Goal: Task Accomplishment & Management: Manage account settings

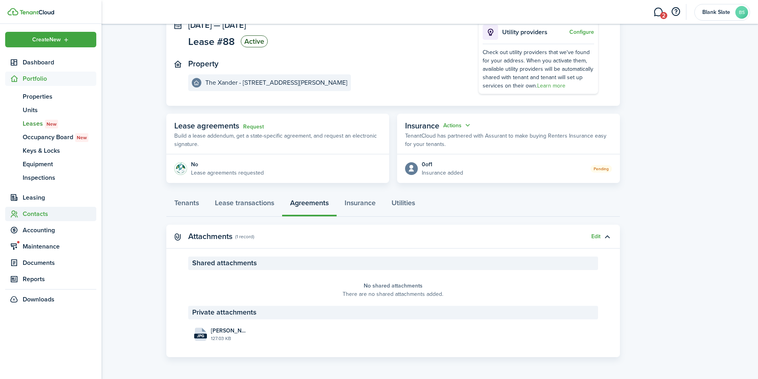
click at [41, 218] on span "Contacts" at bounding box center [60, 214] width 74 height 10
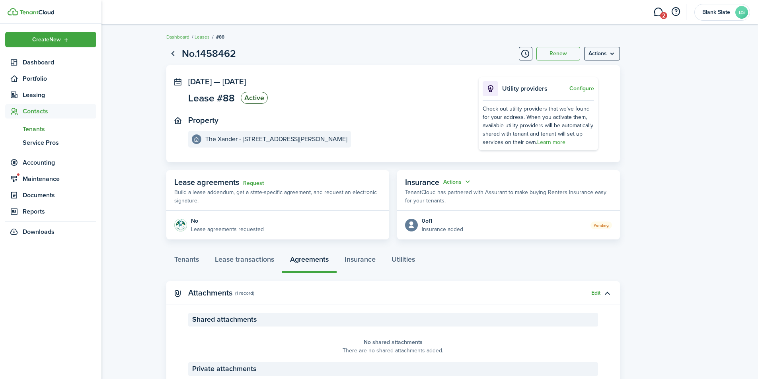
click at [38, 131] on span "Tenants" at bounding box center [60, 130] width 74 height 10
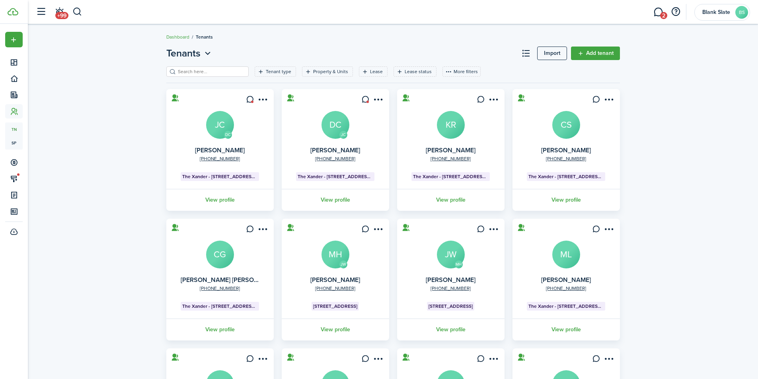
click at [215, 68] on input "search" at bounding box center [211, 72] width 70 height 8
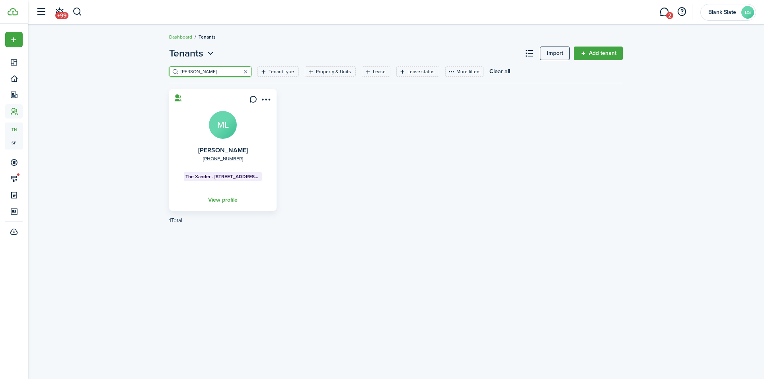
type input "[PERSON_NAME]"
click at [219, 196] on link "View profile" at bounding box center [223, 200] width 110 height 22
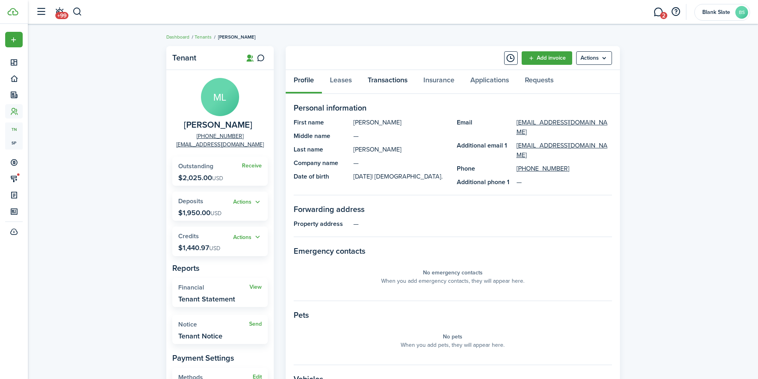
click at [400, 82] on link "Transactions" at bounding box center [388, 82] width 56 height 24
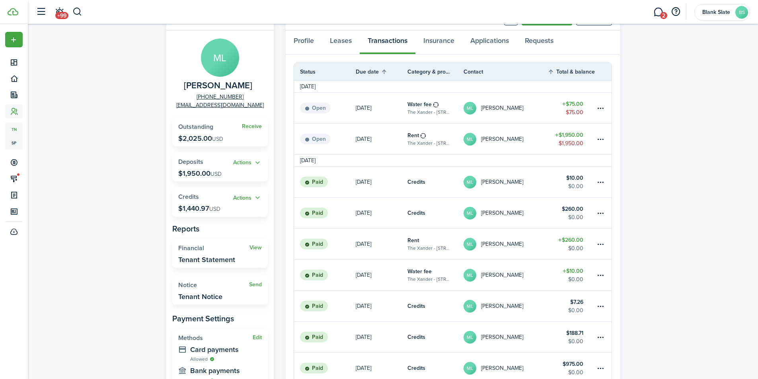
scroll to position [40, 0]
click at [377, 182] on link "[DATE]" at bounding box center [382, 181] width 52 height 31
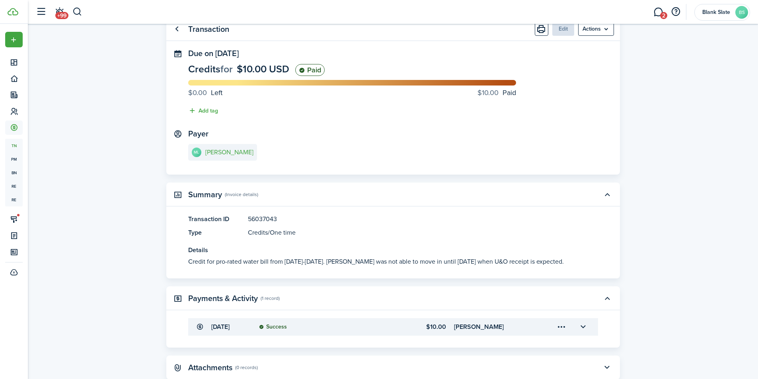
scroll to position [68, 0]
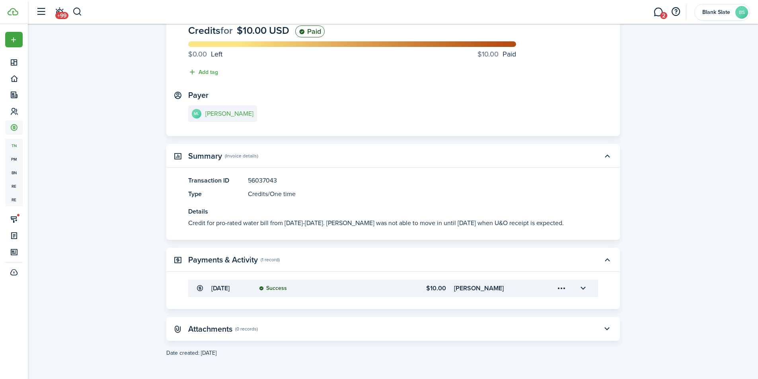
click at [325, 293] on accordion-header "[DATE] Success $10.00 [PERSON_NAME]" at bounding box center [393, 289] width 410 height 18
click at [584, 289] on button "button" at bounding box center [584, 289] width 14 height 14
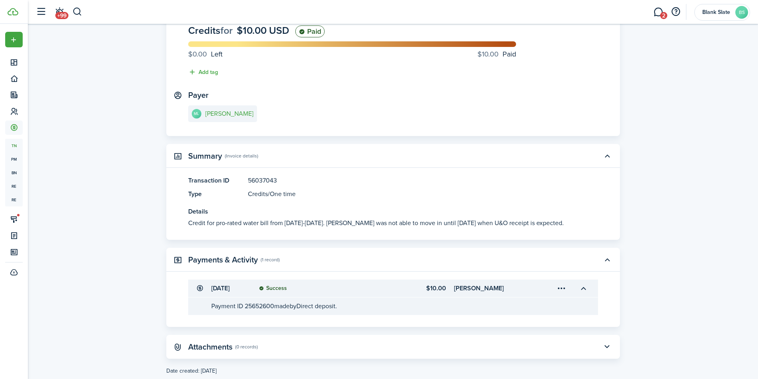
scroll to position [0, 0]
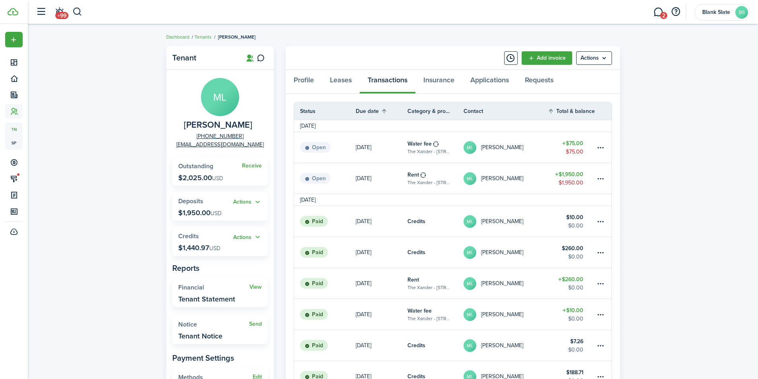
click at [247, 236] on button "Actions" at bounding box center [247, 237] width 29 height 9
click at [228, 252] on link "Add" at bounding box center [227, 253] width 70 height 14
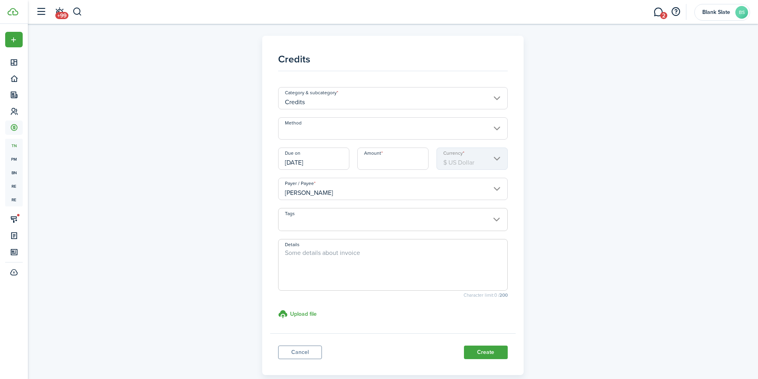
click at [345, 102] on input "Credits" at bounding box center [393, 98] width 230 height 22
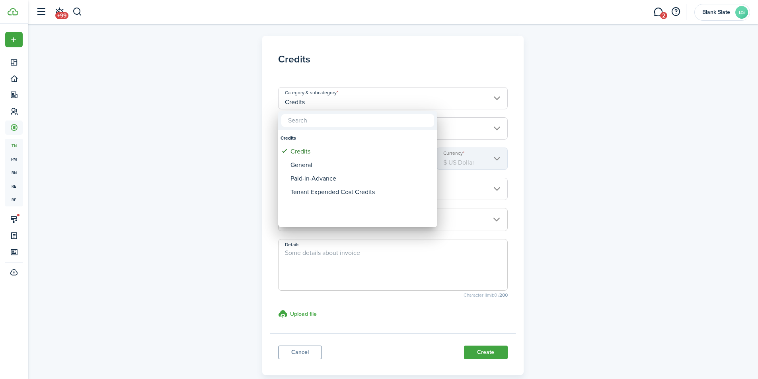
click at [345, 102] on div at bounding box center [379, 189] width 886 height 507
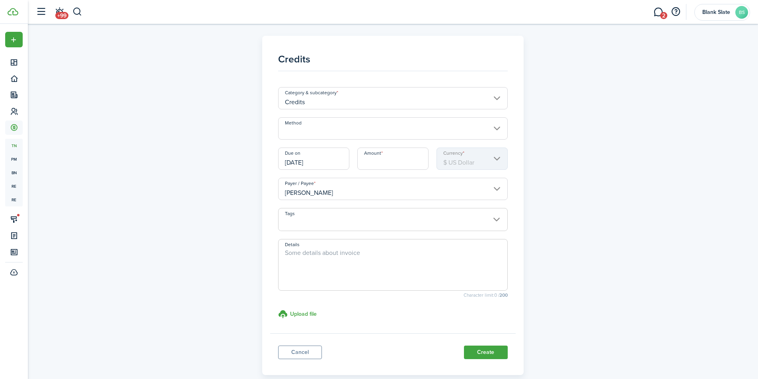
click at [344, 134] on input "Method" at bounding box center [393, 128] width 230 height 22
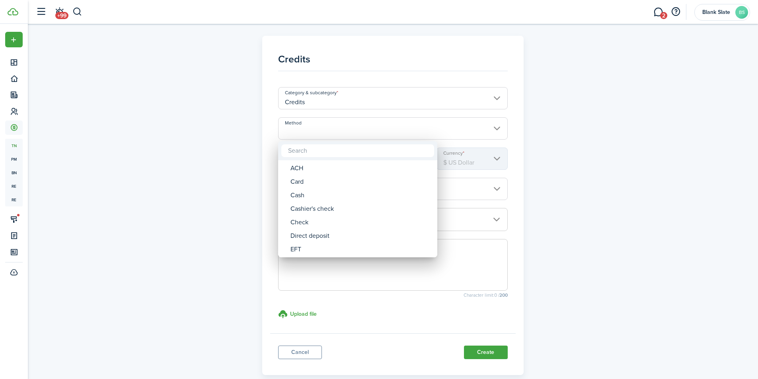
click at [382, 127] on div at bounding box center [379, 189] width 886 height 507
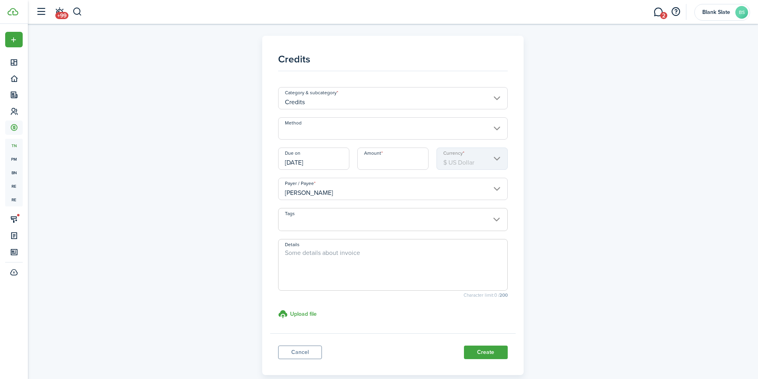
click at [395, 161] on input "Amount" at bounding box center [392, 159] width 71 height 22
click at [289, 353] on link "Cancel" at bounding box center [300, 353] width 44 height 14
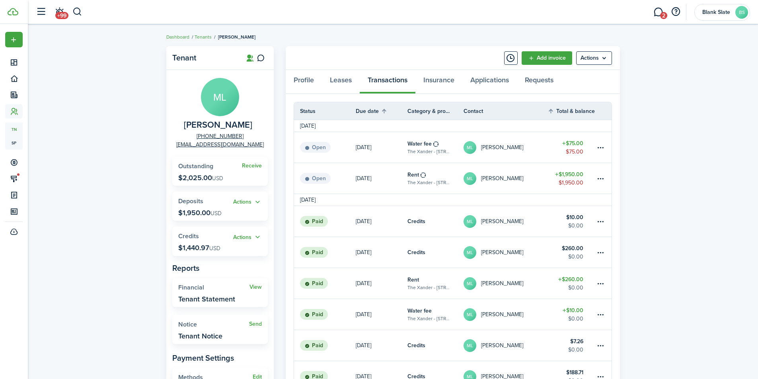
click at [243, 235] on button "Actions" at bounding box center [247, 237] width 29 height 9
click at [217, 265] on link "Apply" at bounding box center [227, 267] width 70 height 14
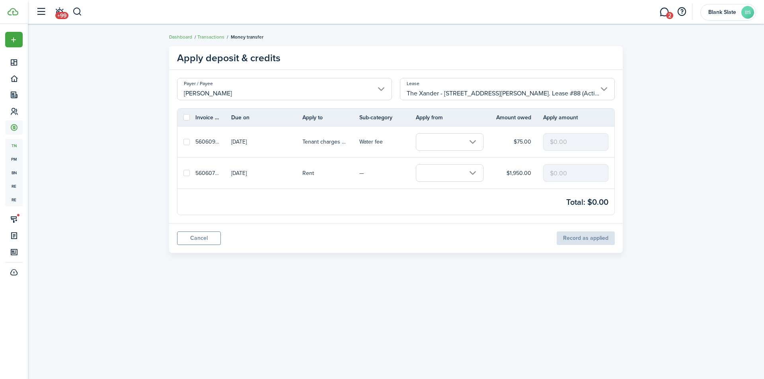
click at [191, 240] on link "Cancel" at bounding box center [199, 239] width 44 height 14
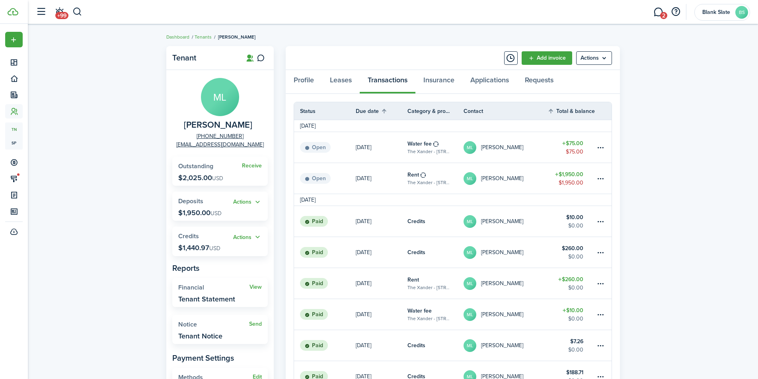
scroll to position [40, 0]
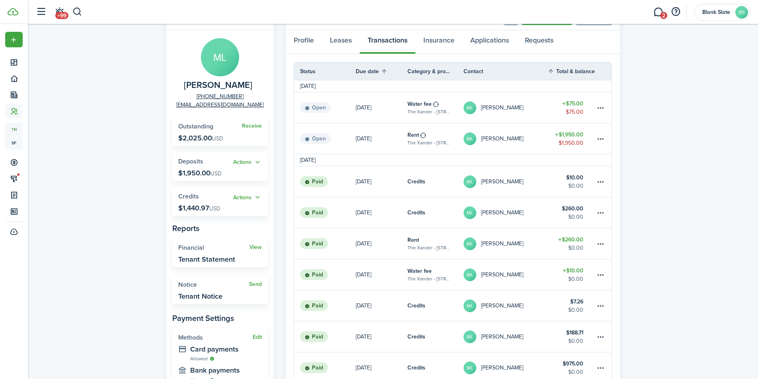
click at [399, 275] on link "[DATE]" at bounding box center [382, 275] width 52 height 31
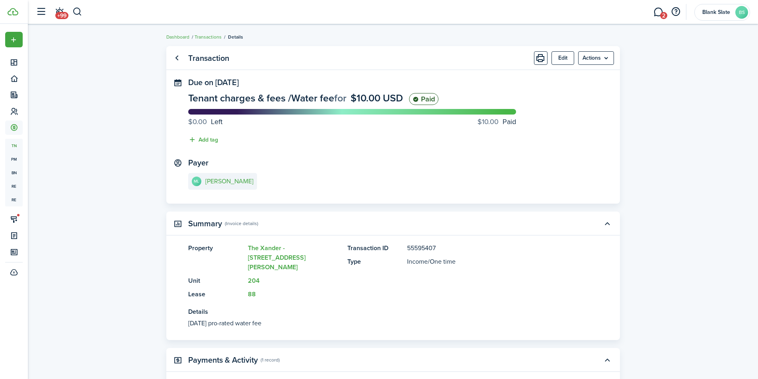
click at [178, 62] on link "Go back" at bounding box center [177, 58] width 14 height 14
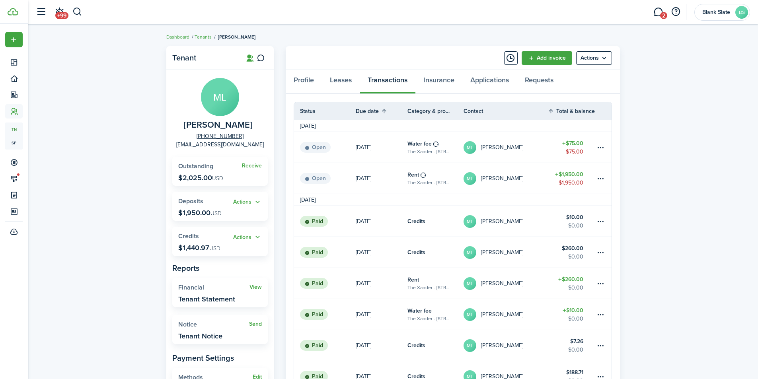
click at [232, 248] on widget-stats "Actions Credits $1,440.97 USD" at bounding box center [220, 241] width 96 height 29
click at [234, 239] on button "Actions" at bounding box center [247, 237] width 29 height 9
click at [176, 234] on widget-stats "Actions Credits $1,440.97 USD" at bounding box center [220, 241] width 96 height 29
click at [187, 244] on widget-stats "Actions Credits $1,440.97 USD" at bounding box center [220, 241] width 96 height 29
click at [215, 248] on span "USD" at bounding box center [214, 248] width 11 height 8
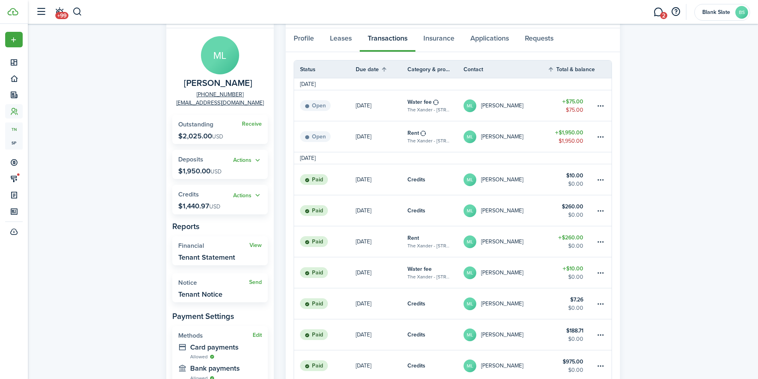
scroll to position [40, 0]
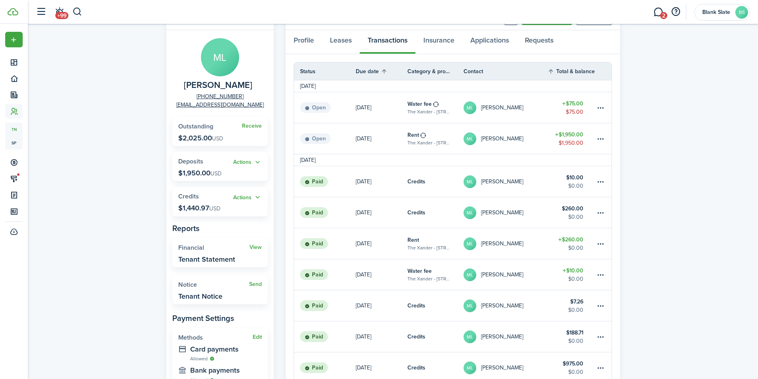
click at [241, 200] on button "Actions" at bounding box center [247, 197] width 29 height 9
click at [207, 187] on widget-stats "Actions Credits $1,440.97 USD" at bounding box center [220, 201] width 96 height 29
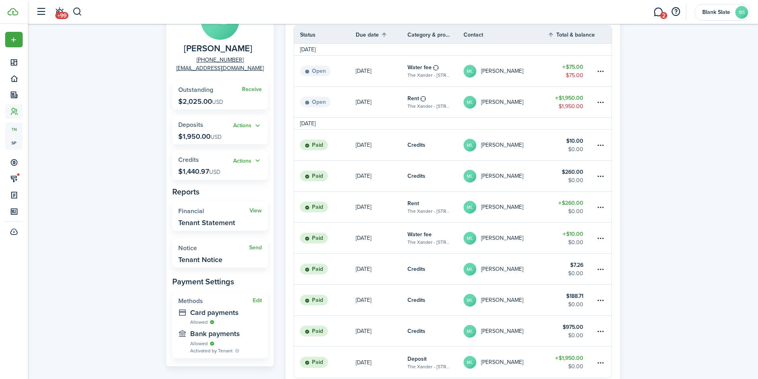
scroll to position [80, 0]
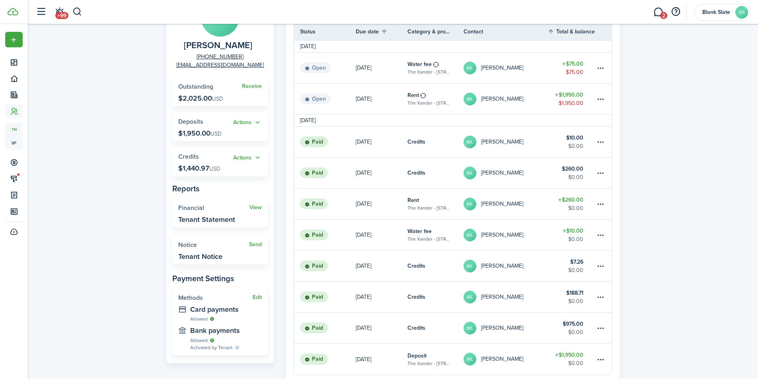
click at [381, 330] on link "[DATE]" at bounding box center [382, 328] width 52 height 31
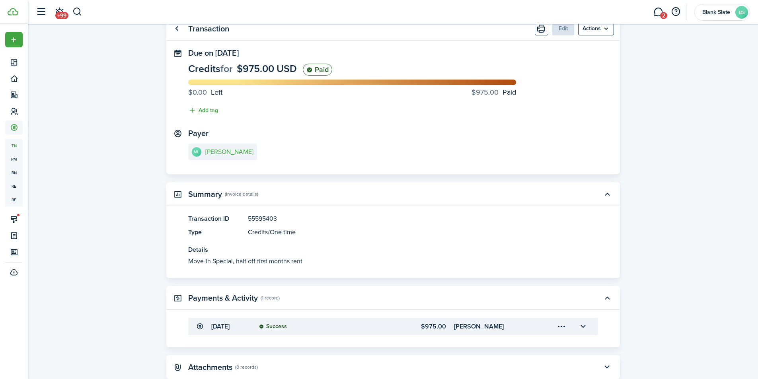
scroll to position [68, 0]
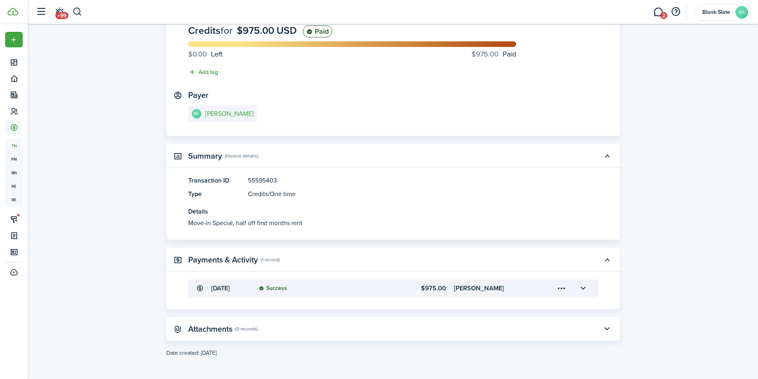
click at [347, 290] on transaction-details-table-item-status "Success" at bounding box center [313, 288] width 108 height 6
click at [587, 287] on button "button" at bounding box center [584, 289] width 14 height 14
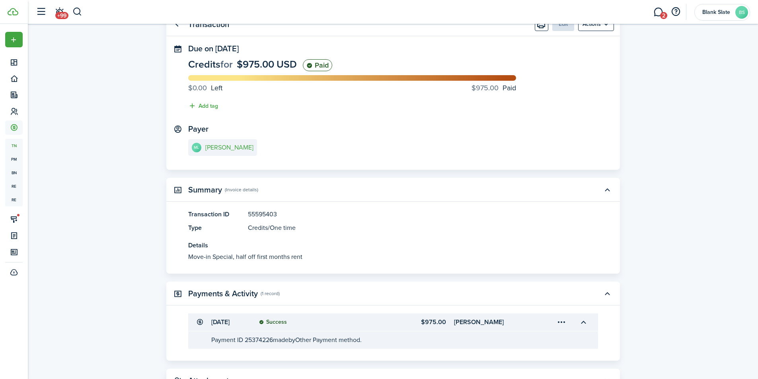
scroll to position [0, 0]
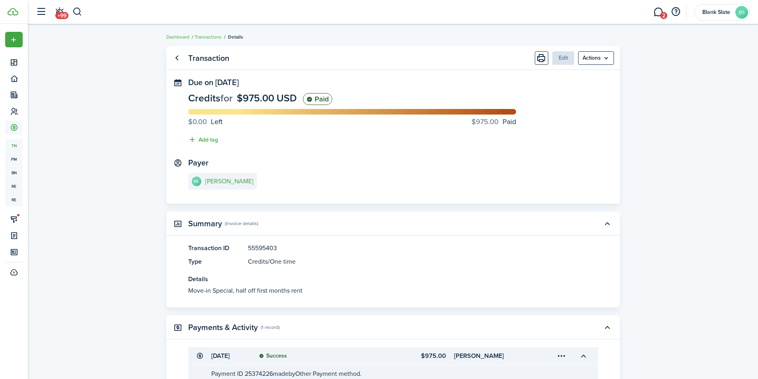
click at [214, 38] on link "Transactions" at bounding box center [208, 36] width 27 height 7
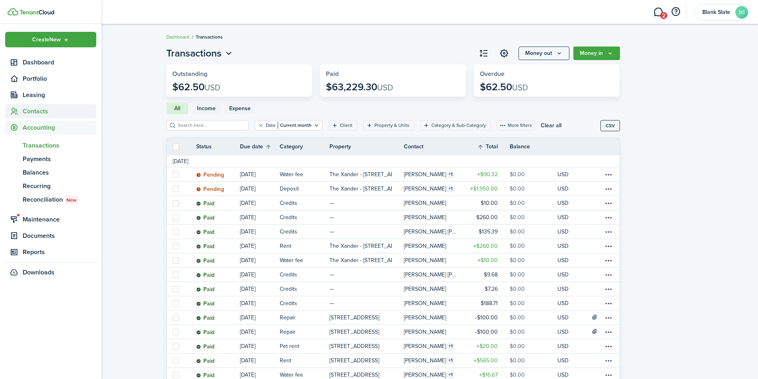
click at [29, 112] on span "Contacts" at bounding box center [60, 112] width 74 height 10
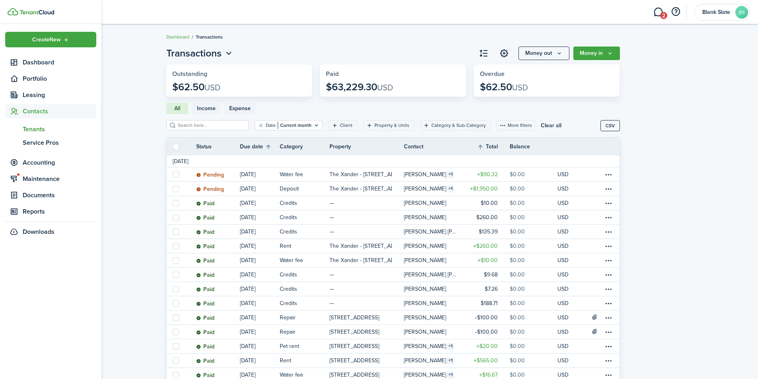
click at [37, 131] on span "Tenants" at bounding box center [60, 130] width 74 height 10
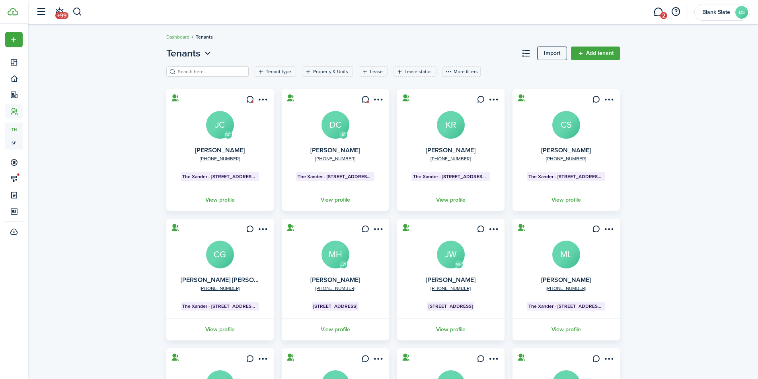
click at [231, 74] on input "search" at bounding box center [211, 72] width 70 height 8
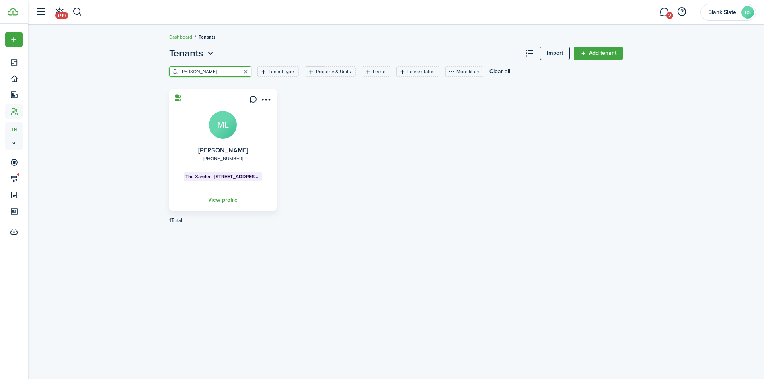
type input "[PERSON_NAME]"
click at [224, 198] on link "View profile" at bounding box center [223, 200] width 110 height 22
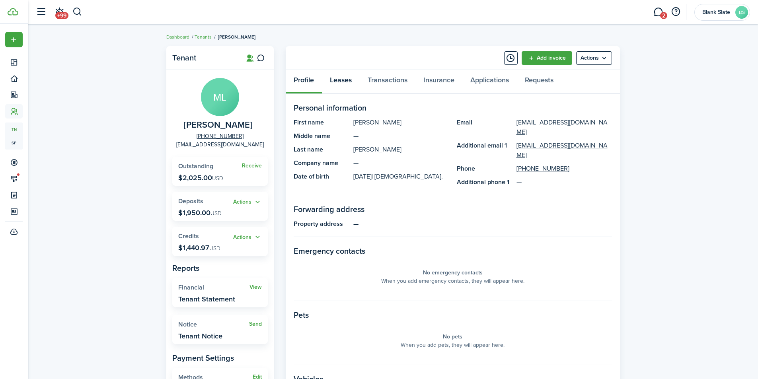
click at [338, 79] on link "Leases" at bounding box center [341, 82] width 38 height 24
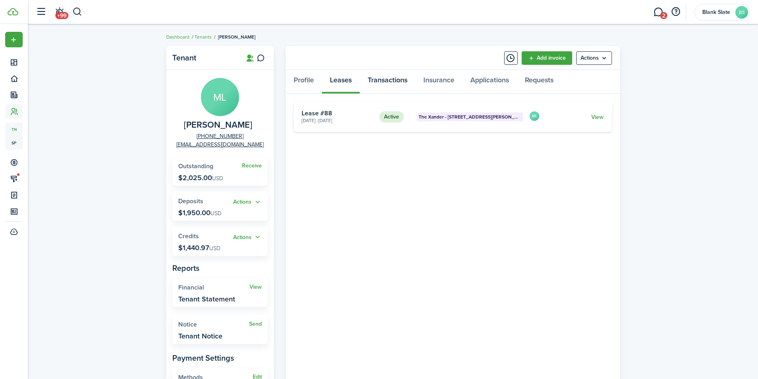
click at [391, 80] on link "Transactions" at bounding box center [388, 82] width 56 height 24
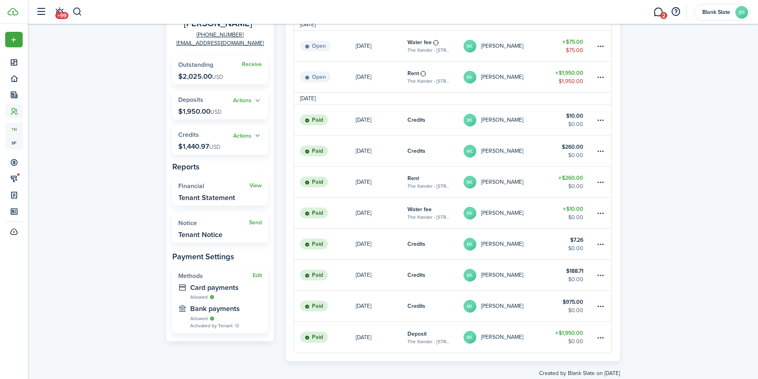
scroll to position [119, 0]
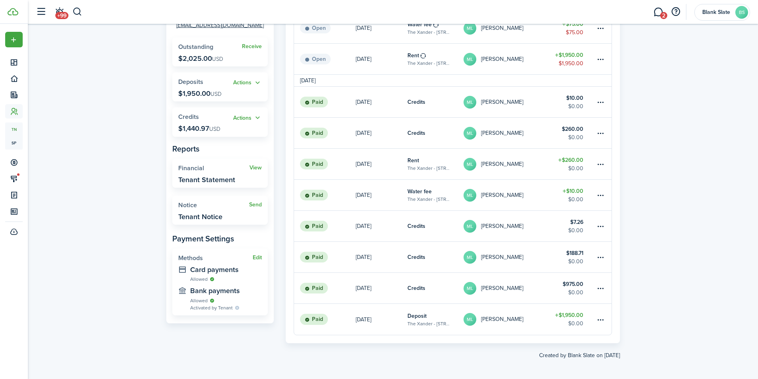
click at [443, 256] on link "Credits" at bounding box center [436, 257] width 56 height 31
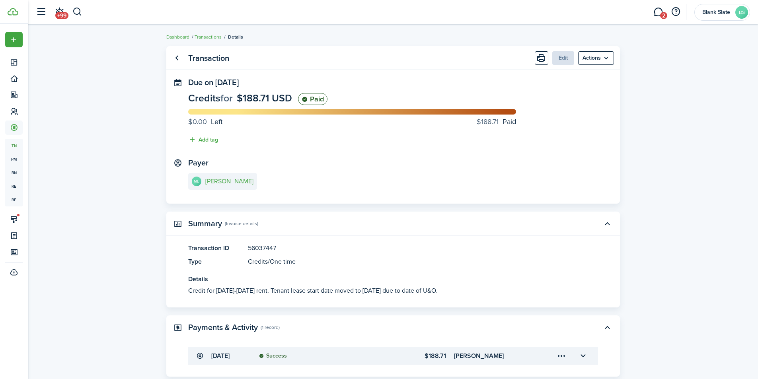
click at [178, 57] on link "Go back" at bounding box center [177, 58] width 14 height 14
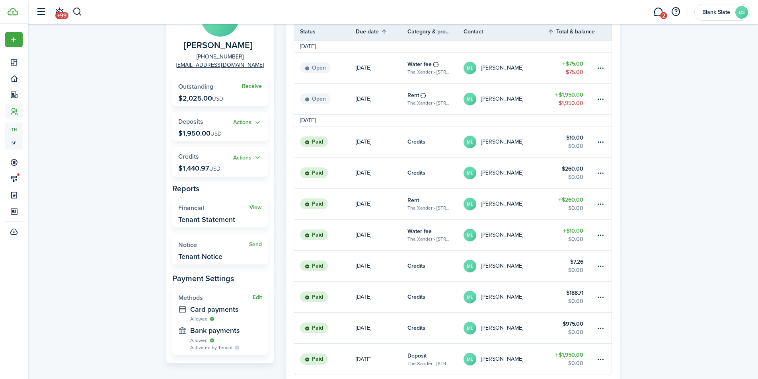
scroll to position [119, 0]
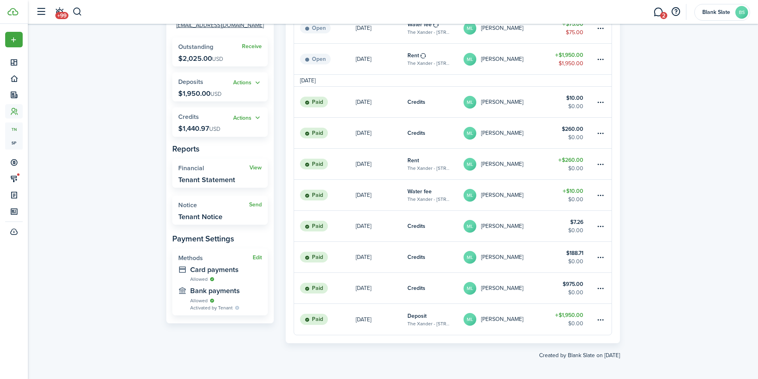
click at [436, 256] on link "Credits" at bounding box center [436, 257] width 56 height 31
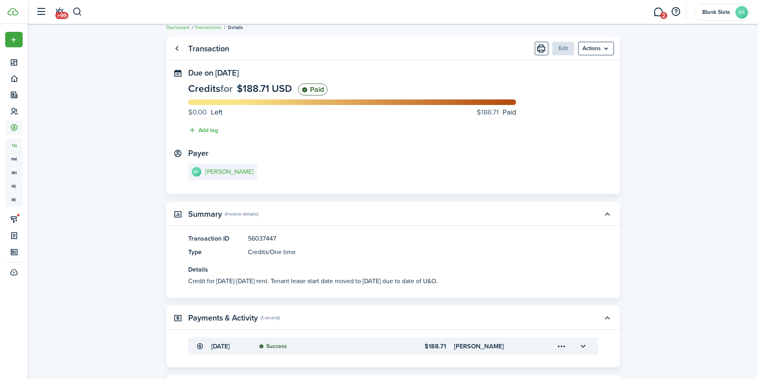
scroll to position [68, 0]
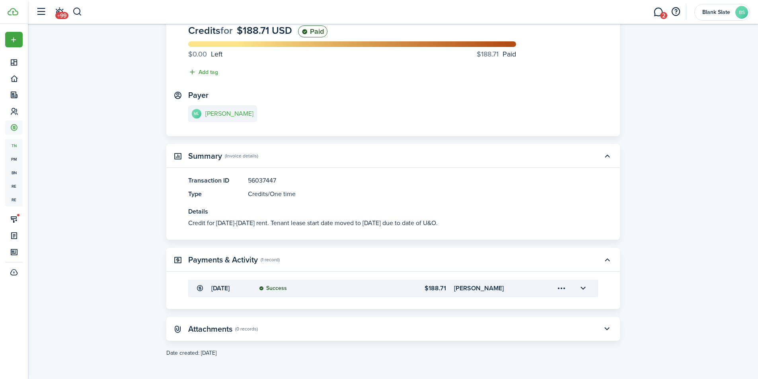
click at [586, 287] on button "button" at bounding box center [584, 289] width 14 height 14
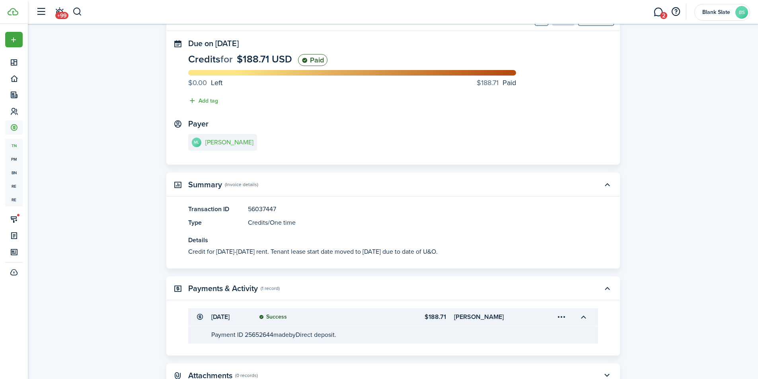
scroll to position [0, 0]
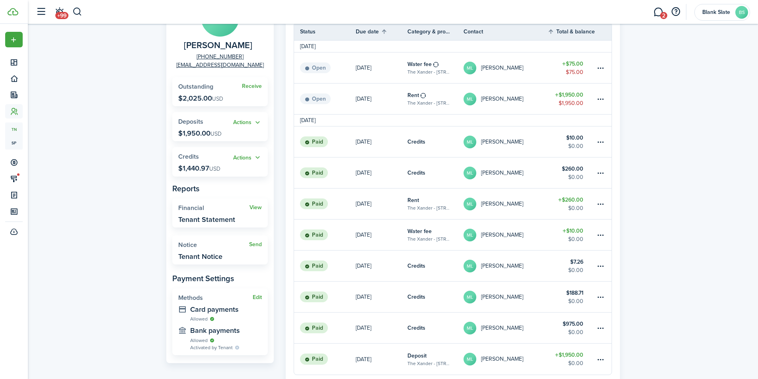
scroll to position [119, 0]
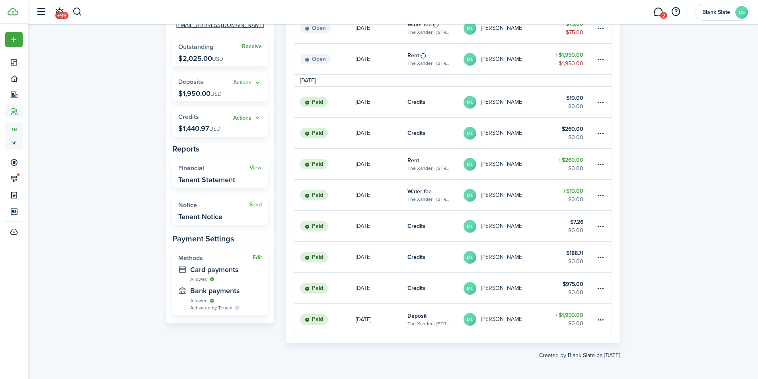
click at [440, 288] on link "Credits" at bounding box center [436, 288] width 56 height 31
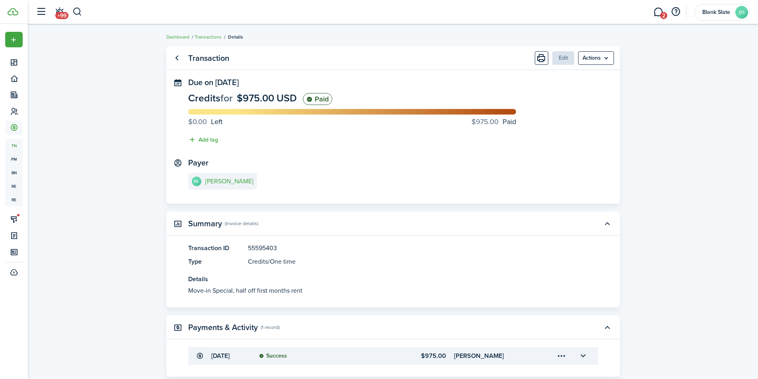
scroll to position [68, 0]
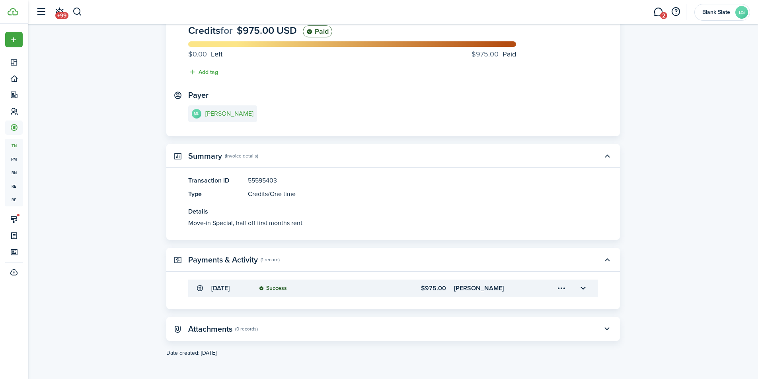
click at [582, 289] on button "button" at bounding box center [584, 289] width 14 height 14
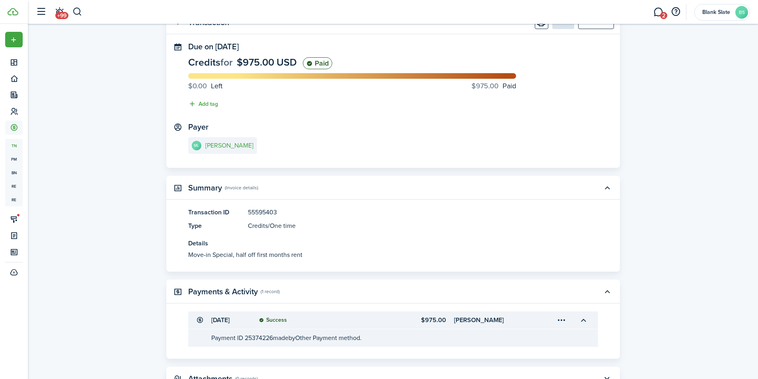
scroll to position [0, 0]
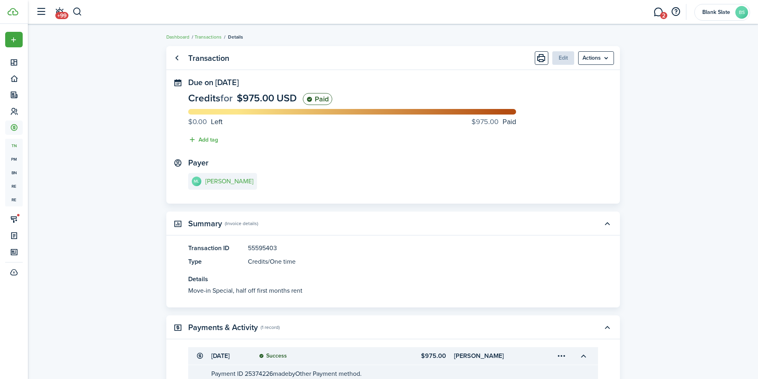
click at [212, 61] on panel-main-title "Transaction" at bounding box center [208, 58] width 41 height 9
click at [179, 56] on link "Go back" at bounding box center [177, 58] width 14 height 14
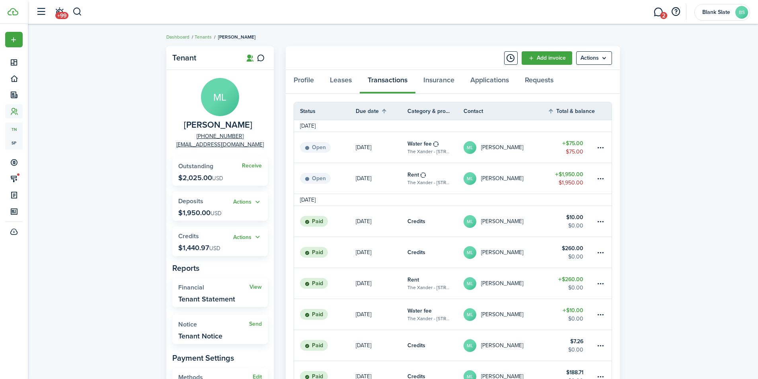
click at [209, 242] on widget-stats "Actions Credits $1,440.97 USD" at bounding box center [220, 241] width 96 height 29
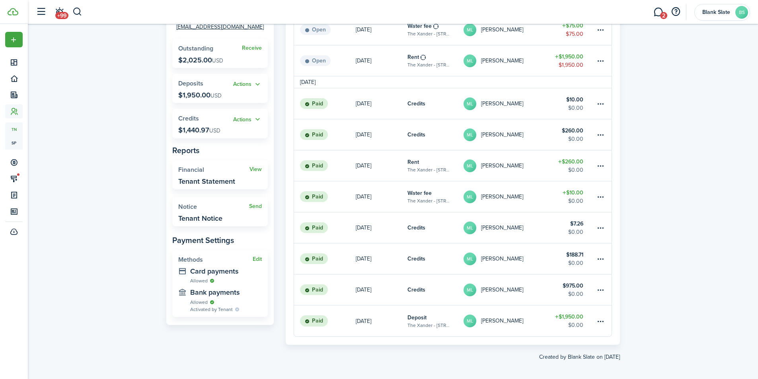
scroll to position [119, 0]
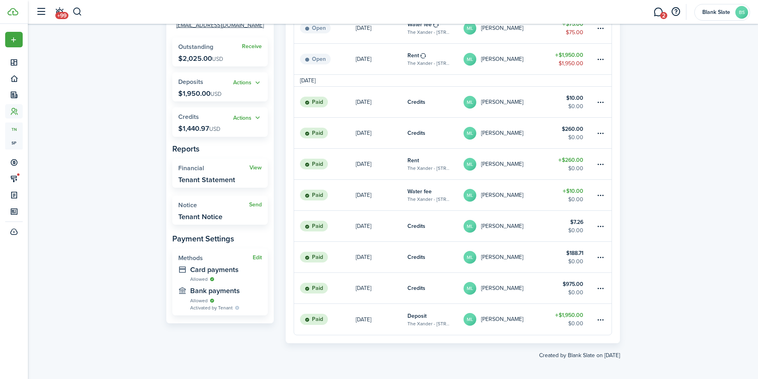
click at [428, 260] on link "Credits" at bounding box center [436, 257] width 56 height 31
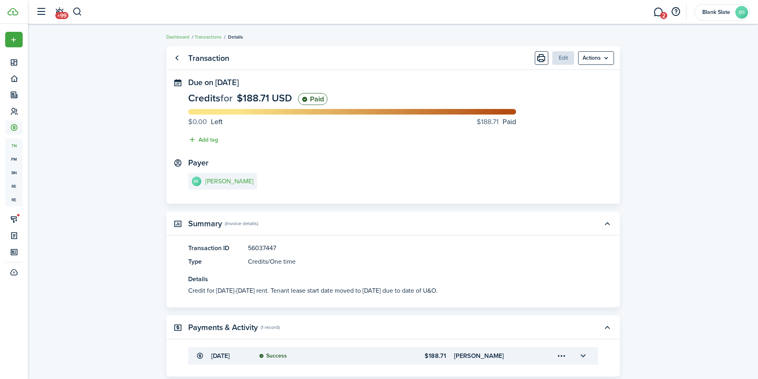
click at [175, 56] on link "Go back" at bounding box center [177, 58] width 14 height 14
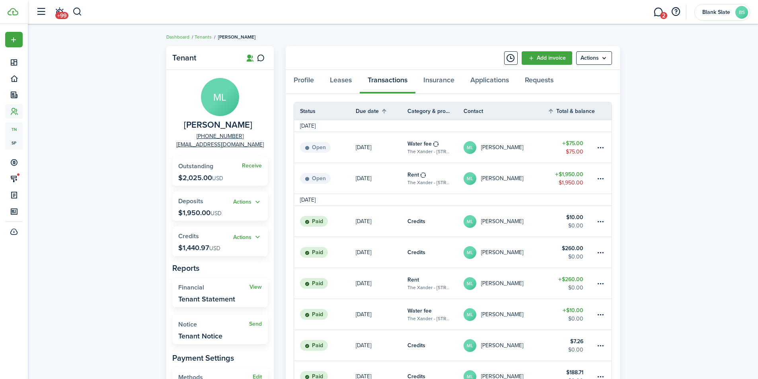
click at [388, 178] on link "[DATE]" at bounding box center [382, 178] width 52 height 31
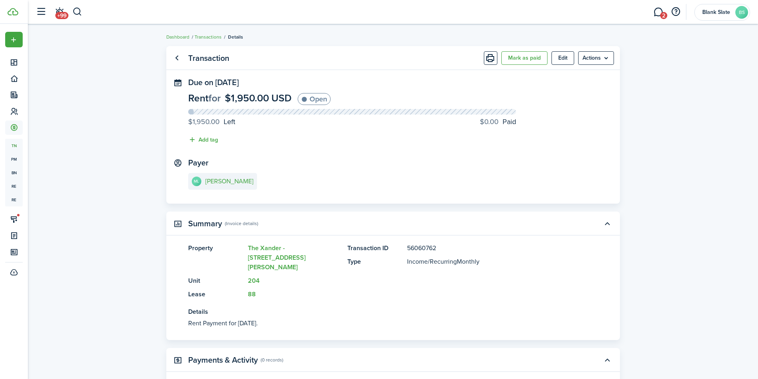
click at [178, 55] on link "Go back" at bounding box center [177, 58] width 14 height 14
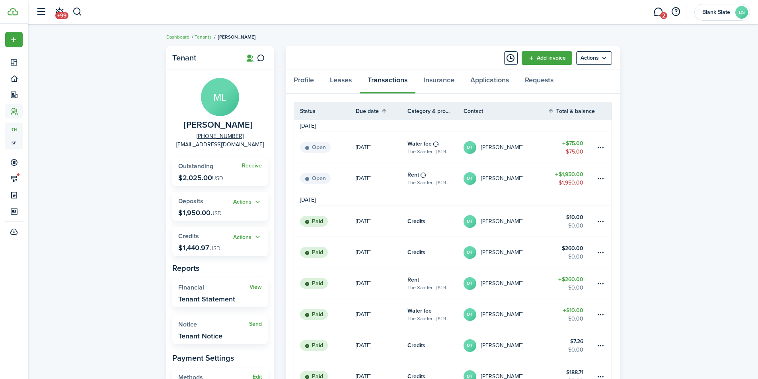
click at [242, 236] on button "Actions" at bounding box center [247, 237] width 29 height 9
click at [215, 268] on link "Apply" at bounding box center [227, 267] width 70 height 14
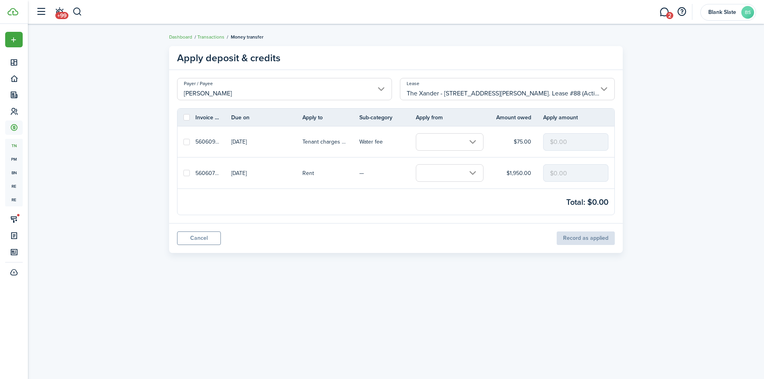
click at [184, 173] on label at bounding box center [187, 173] width 6 height 6
click at [184, 173] on input "checkbox" at bounding box center [183, 173] width 0 height 0
checkbox input "true"
click at [414, 172] on link "—" at bounding box center [387, 173] width 57 height 31
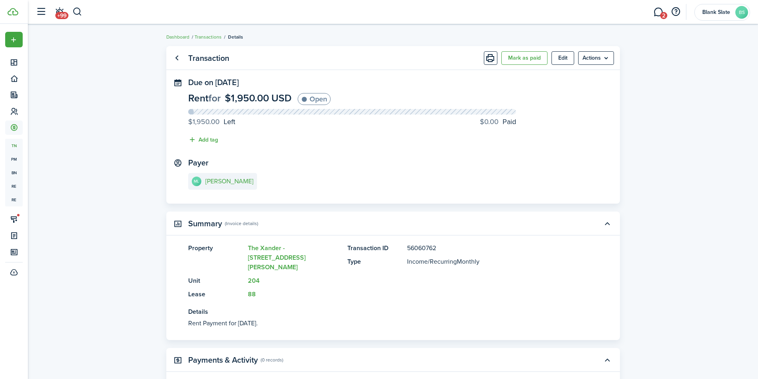
click at [178, 54] on link "Go back" at bounding box center [177, 58] width 14 height 14
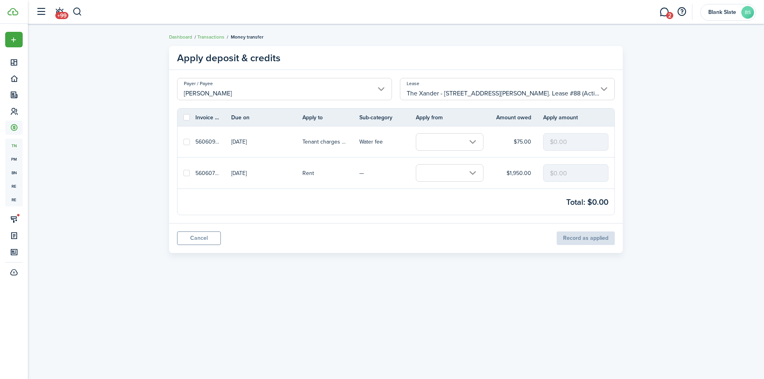
click at [188, 172] on label at bounding box center [187, 173] width 6 height 6
click at [184, 173] on input "checkbox" at bounding box center [183, 173] width 0 height 0
checkbox input "true"
click at [475, 171] on input "text" at bounding box center [450, 173] width 68 height 18
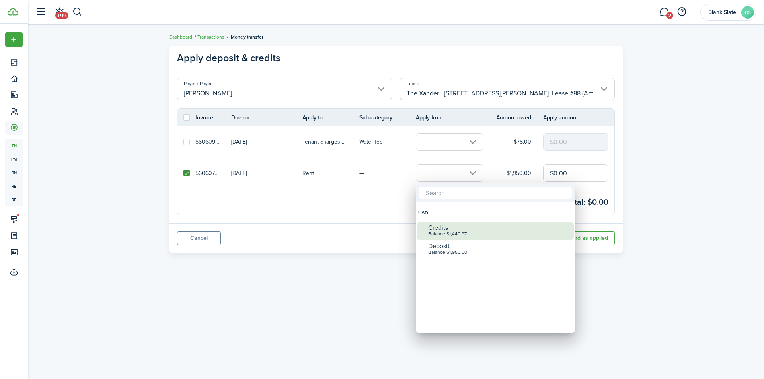
click at [462, 238] on div "Credits Balance $1,440.97" at bounding box center [498, 231] width 141 height 18
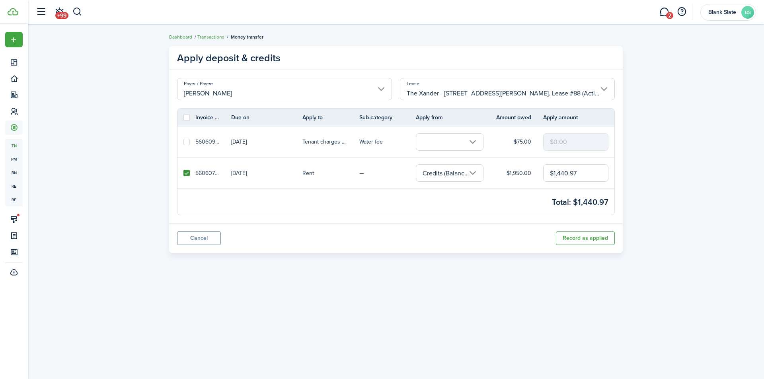
click at [604, 239] on button "Record as applied" at bounding box center [585, 239] width 59 height 14
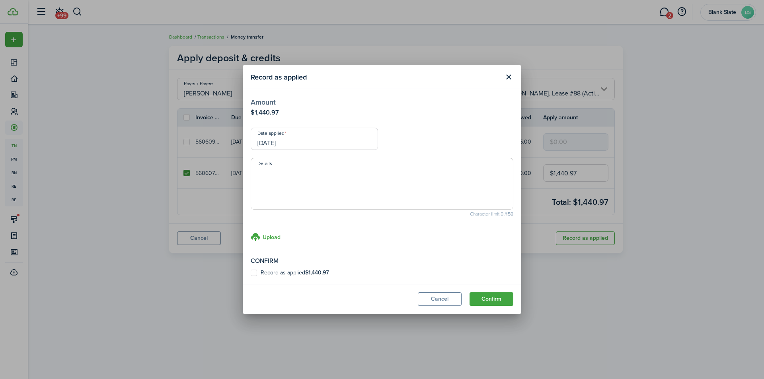
click at [276, 175] on textarea "Details" at bounding box center [382, 186] width 262 height 38
type textarea "c"
click at [290, 174] on textarea "applying to credits for [DATE] and [DATE] rent, water fee" at bounding box center [382, 186] width 262 height 38
click at [288, 172] on textarea "applying to credits for [DATE] and [DATE] rent, water fee" at bounding box center [382, 186] width 262 height 38
click at [420, 171] on textarea "applying total credits for [DATE] and [DATE] rent, water fee" at bounding box center [382, 186] width 262 height 38
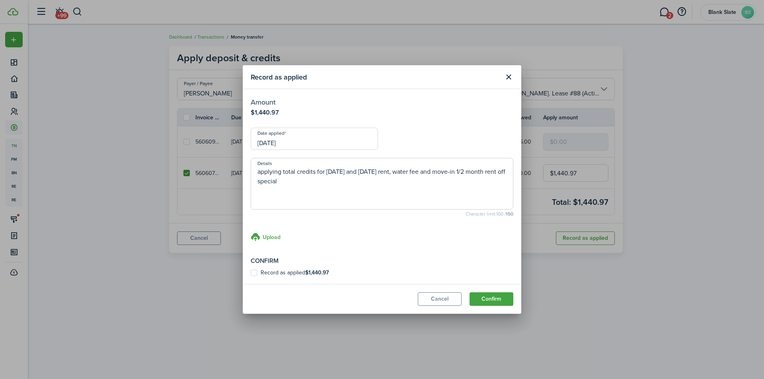
drag, startPoint x: 327, startPoint y: 174, endPoint x: 318, endPoint y: 173, distance: 8.8
click at [318, 173] on textarea "applying total credits for [DATE] and [DATE] rent, water fee and move-in 1/2 mo…" at bounding box center [382, 186] width 262 height 38
click at [359, 173] on textarea "applying total credits to include: [DATE] and [DATE] rent, water fee and move-i…" at bounding box center [382, 186] width 262 height 38
click at [401, 171] on textarea "applying total credits to include: [DATE]-[DATE] and [DATE] rent, water fee and…" at bounding box center [382, 186] width 262 height 38
type textarea "applying total credits to include: [DATE]-[DATE] and [DATE]-[DATE] rent, water …"
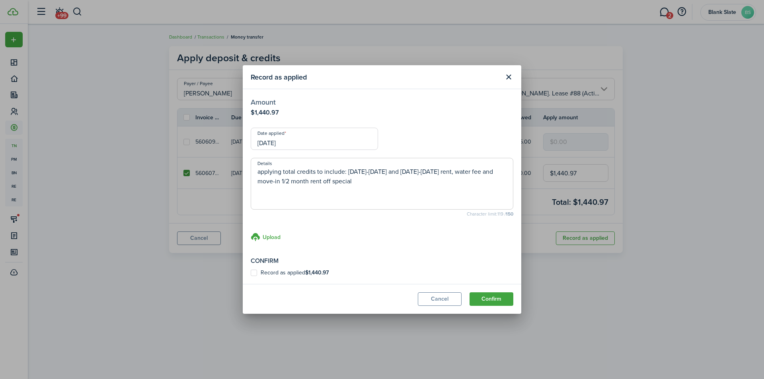
click at [385, 208] on span "applying total credits to include: [DATE]-[DATE] and [DATE]-[DATE] rent, water …" at bounding box center [382, 184] width 263 height 52
click at [255, 273] on label "Record as applied $1,440.97" at bounding box center [290, 273] width 78 height 6
click at [251, 273] on input "Record as applied $1,440.97" at bounding box center [250, 273] width 0 height 0
checkbox input "true"
click at [486, 301] on button "Confirm" at bounding box center [492, 300] width 44 height 14
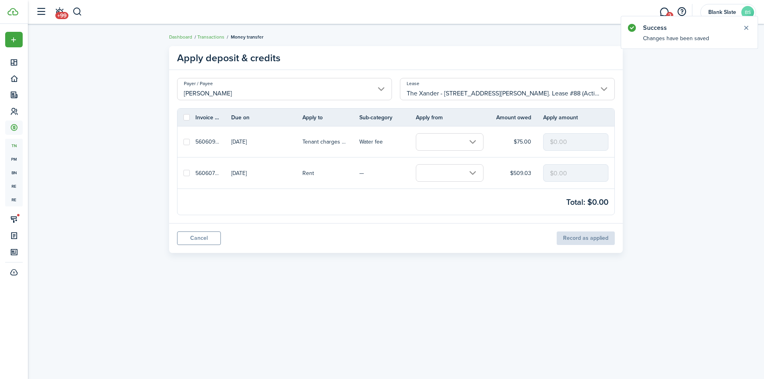
click at [205, 38] on link "Transactions" at bounding box center [210, 36] width 27 height 7
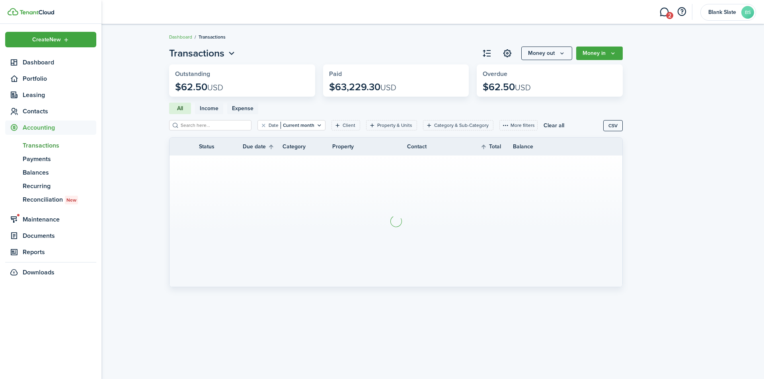
click at [29, 104] on ul "Create New Dashboard Portfolio Leasing Contacts Accounting tn Transactions pm P…" at bounding box center [50, 156] width 91 height 248
click at [30, 107] on span "Contacts" at bounding box center [60, 112] width 74 height 10
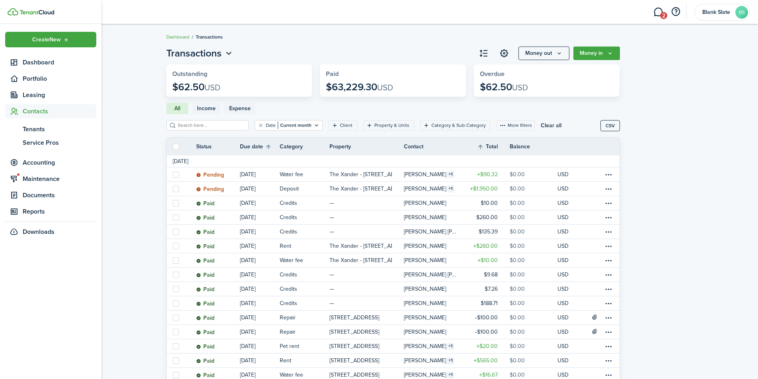
click at [32, 111] on span "Contacts" at bounding box center [60, 112] width 74 height 10
click at [33, 112] on span "Contacts" at bounding box center [60, 112] width 74 height 10
click at [35, 127] on span "Tenants" at bounding box center [60, 130] width 74 height 10
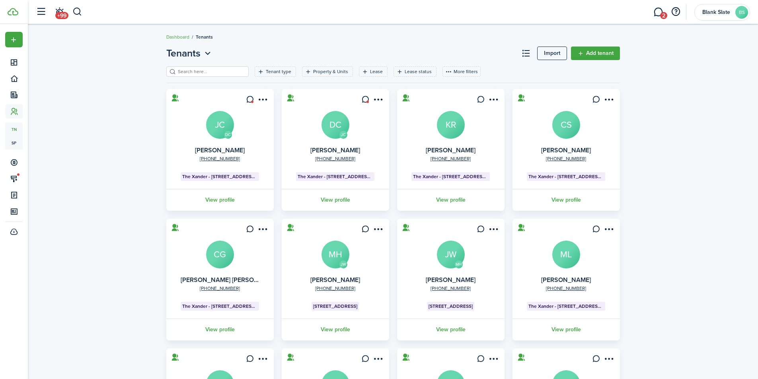
click at [199, 72] on input "search" at bounding box center [211, 72] width 70 height 8
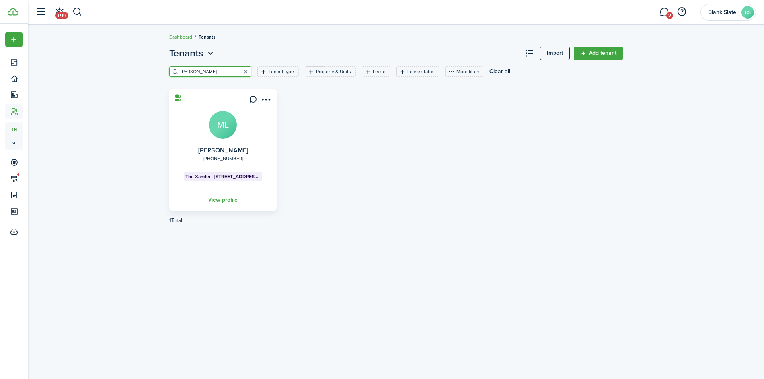
type input "[PERSON_NAME]"
drag, startPoint x: 225, startPoint y: 200, endPoint x: 323, endPoint y: 218, distance: 99.2
click at [225, 200] on link "View profile" at bounding box center [223, 200] width 110 height 22
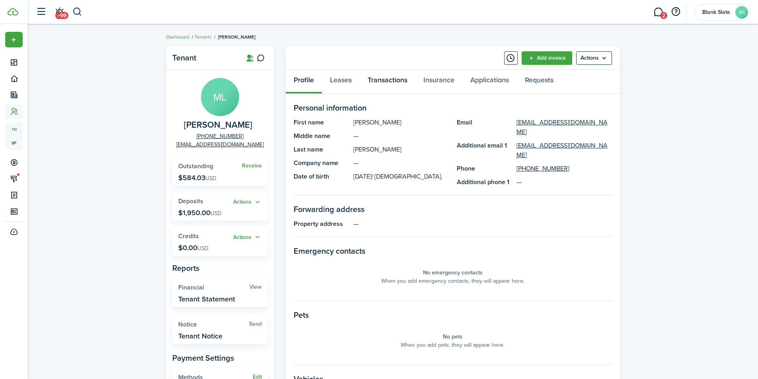
click at [371, 80] on link "Transactions" at bounding box center [388, 82] width 56 height 24
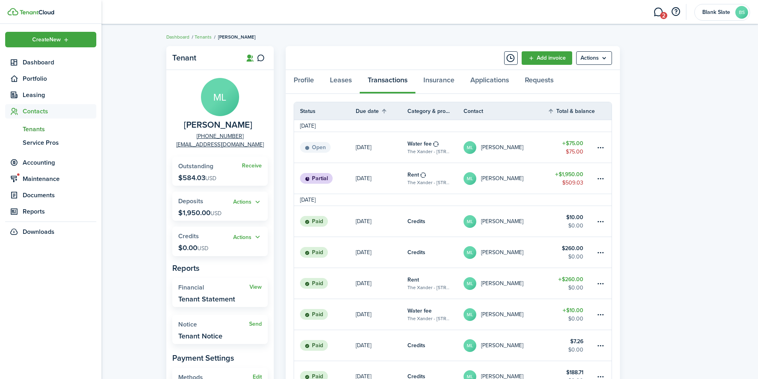
click at [34, 128] on span "Tenants" at bounding box center [60, 130] width 74 height 10
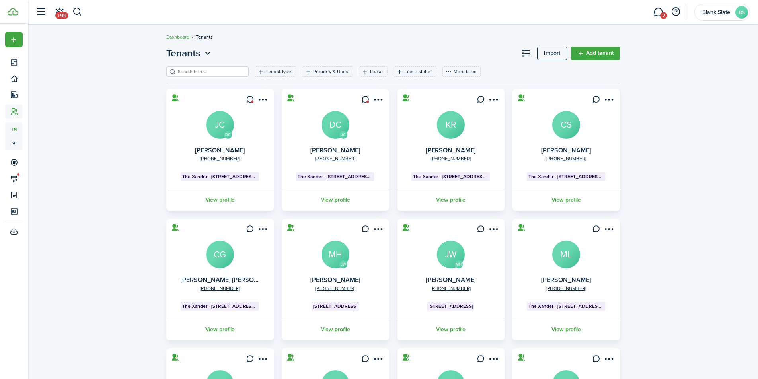
click at [200, 71] on input "search" at bounding box center [211, 72] width 70 height 8
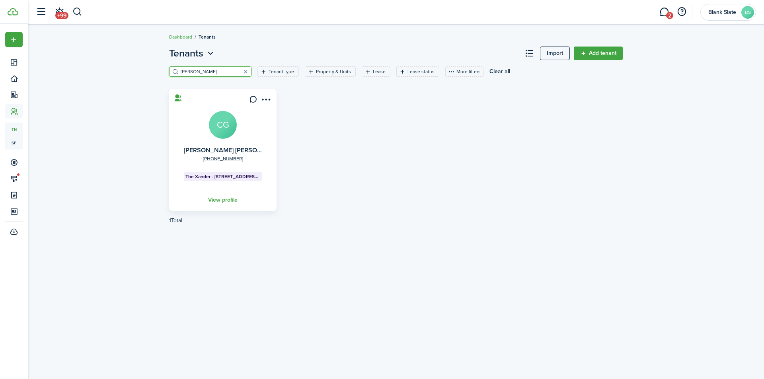
type input "[PERSON_NAME]"
click at [227, 200] on link "View profile" at bounding box center [223, 200] width 110 height 22
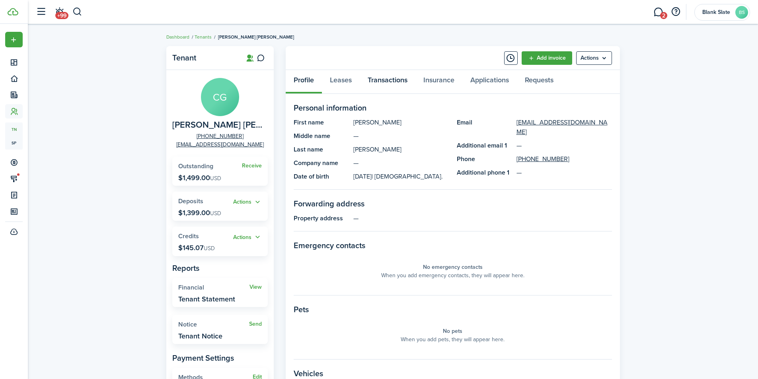
click at [404, 85] on link "Transactions" at bounding box center [388, 82] width 56 height 24
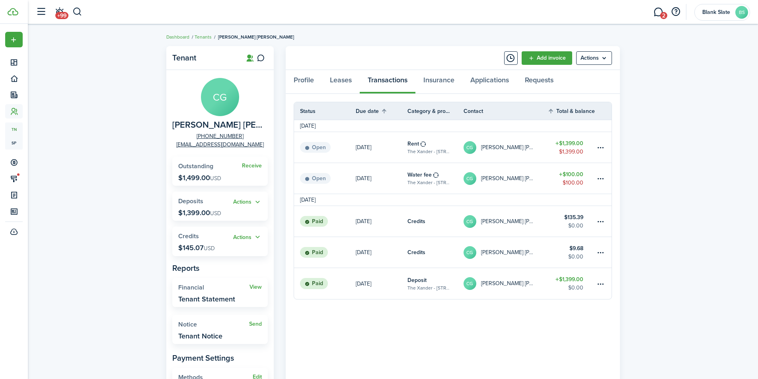
click at [242, 238] on button "Actions" at bounding box center [247, 237] width 29 height 9
click at [224, 272] on link "Apply" at bounding box center [227, 267] width 70 height 14
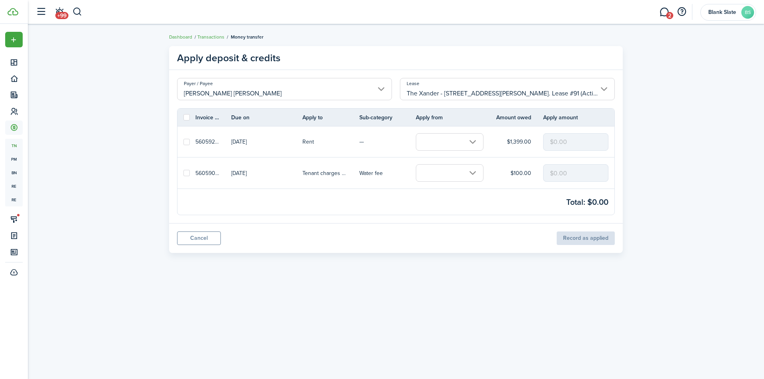
click at [187, 172] on label at bounding box center [187, 173] width 6 height 6
click at [184, 173] on input "checkbox" at bounding box center [183, 173] width 0 height 0
checkbox input "true"
click at [186, 140] on label at bounding box center [187, 142] width 6 height 6
click at [184, 142] on input "checkbox" at bounding box center [183, 142] width 0 height 0
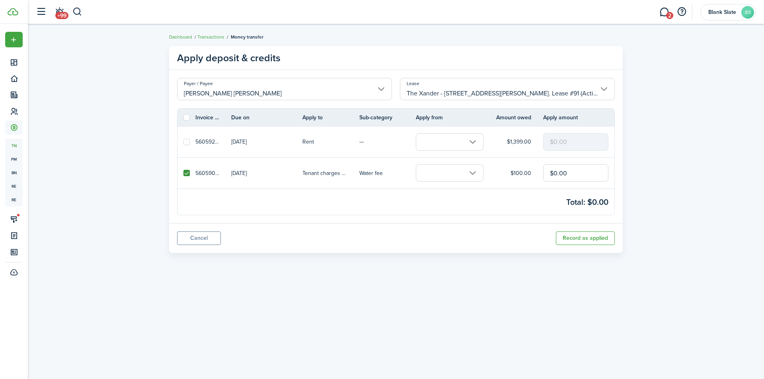
checkbox input "true"
click at [190, 174] on link at bounding box center [187, 173] width 18 height 31
click at [188, 174] on label at bounding box center [187, 173] width 6 height 6
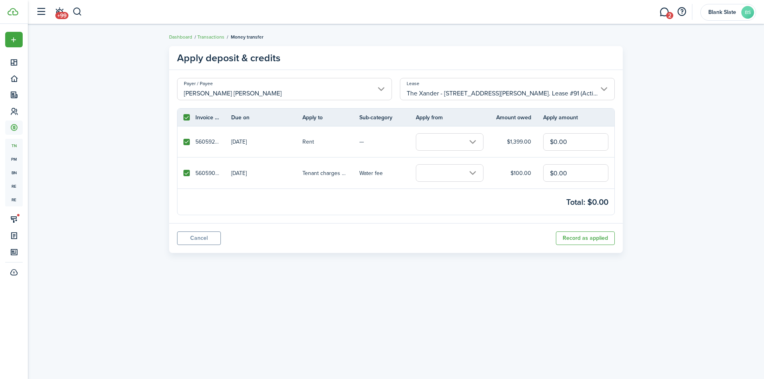
click at [184, 174] on input "checkbox" at bounding box center [183, 173] width 0 height 0
checkbox input "false"
click at [440, 143] on input "text" at bounding box center [450, 142] width 68 height 18
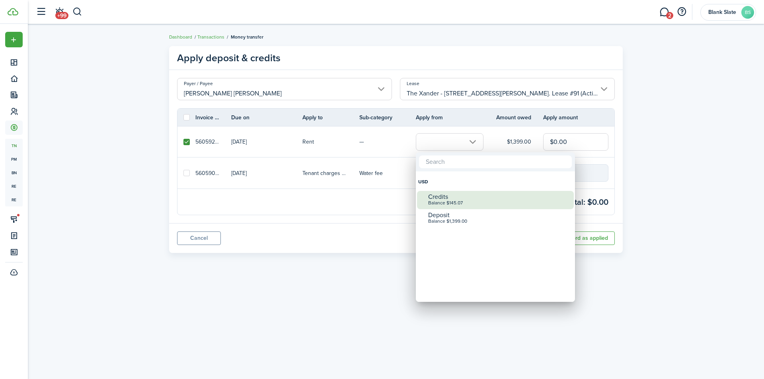
click at [467, 197] on div "Credits" at bounding box center [498, 196] width 141 height 7
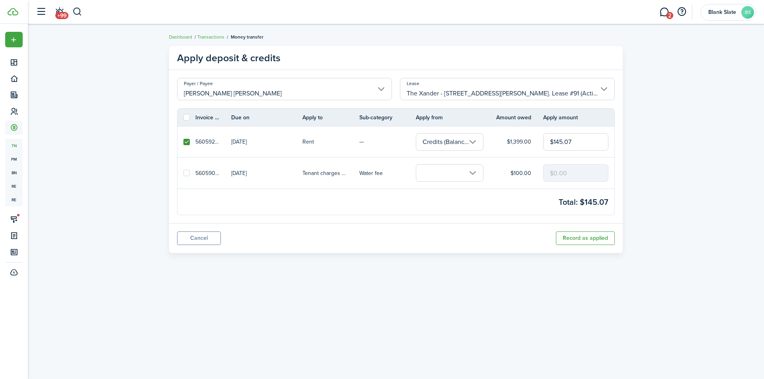
click at [599, 236] on button "Record as applied" at bounding box center [585, 239] width 59 height 14
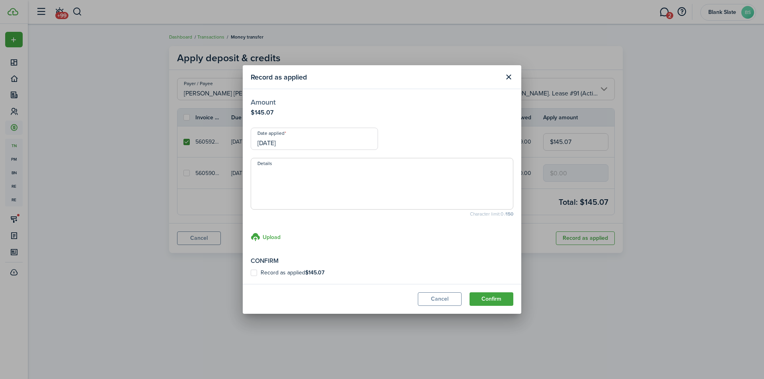
click at [270, 179] on textarea "Details" at bounding box center [382, 186] width 262 height 38
click at [270, 172] on textarea "Details" at bounding box center [382, 186] width 262 height 38
type textarea "r"
type textarea "credit to include: rent [DATE]-[DATE] and water fee [DATE]-[DATE]"
click at [255, 274] on label "Record as applied $145.07" at bounding box center [288, 273] width 74 height 6
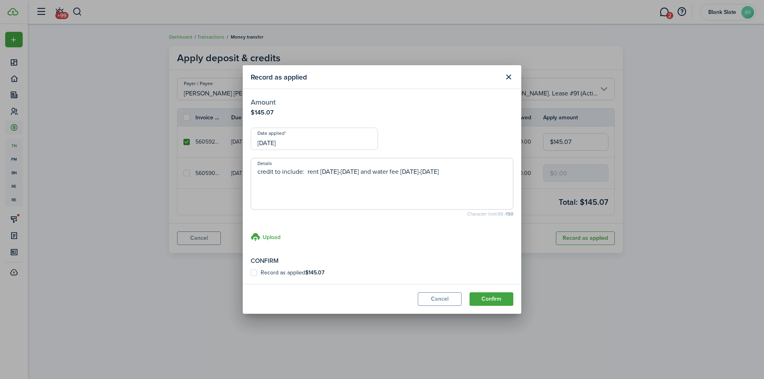
click at [251, 273] on input "Record as applied $145.07" at bounding box center [250, 273] width 0 height 0
checkbox input "true"
click at [492, 299] on button "Confirm" at bounding box center [492, 300] width 44 height 14
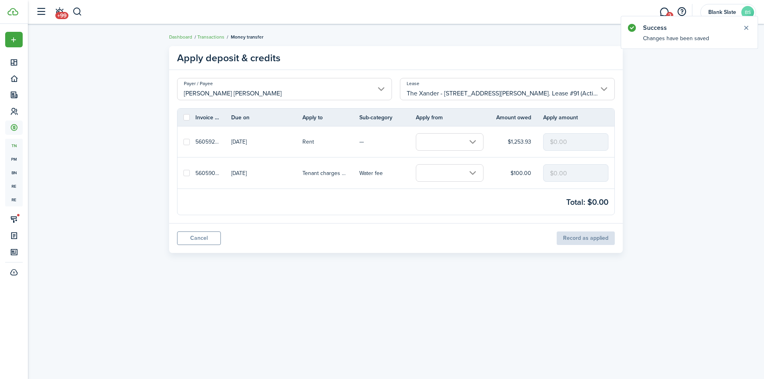
click at [202, 90] on input "[PERSON_NAME] [PERSON_NAME]" at bounding box center [284, 89] width 215 height 22
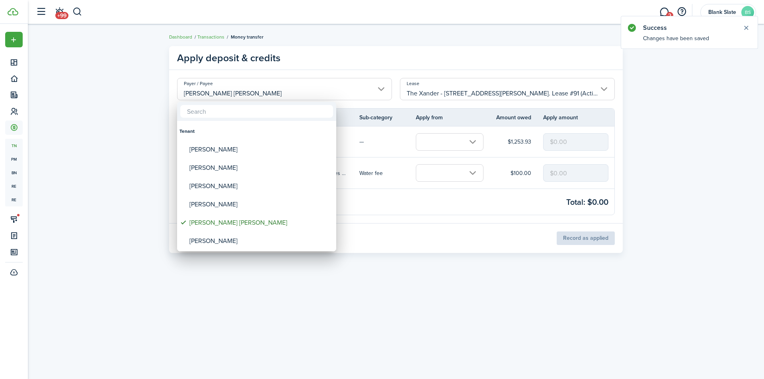
click at [217, 79] on div at bounding box center [382, 189] width 892 height 507
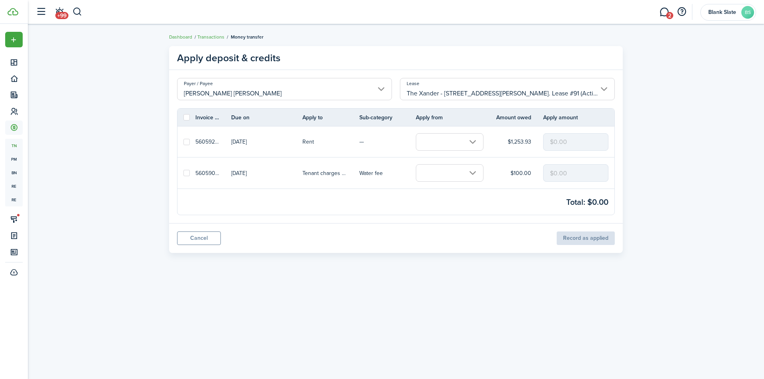
click at [570, 237] on panel-main-footer "Cancel Record as applied" at bounding box center [396, 238] width 454 height 30
click at [670, 12] on span "2" at bounding box center [669, 15] width 7 height 7
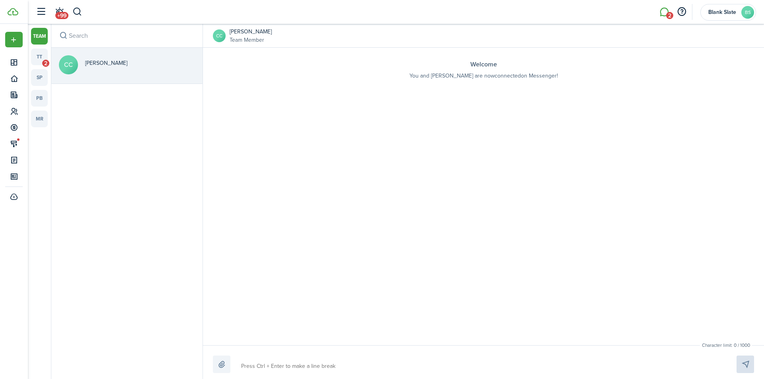
click at [40, 59] on link "tt 2" at bounding box center [39, 57] width 17 height 17
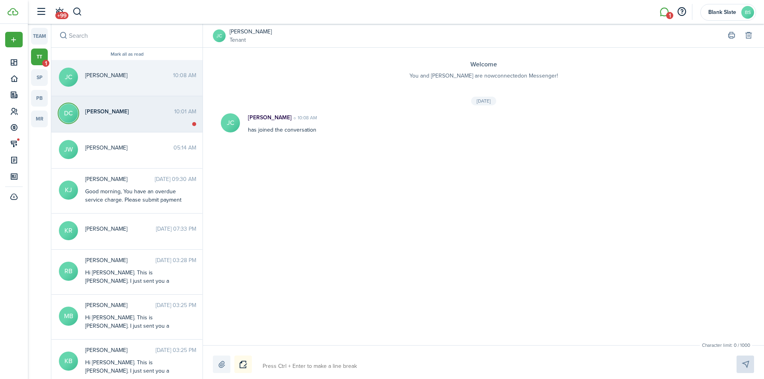
click at [148, 119] on div "[PERSON_NAME] 10:01 AM" at bounding box center [140, 113] width 123 height 12
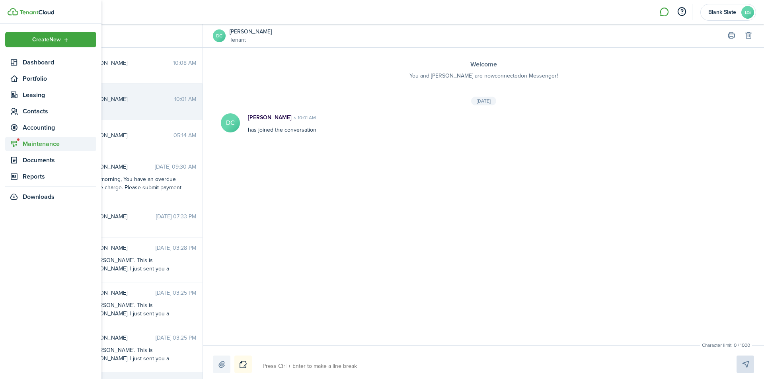
click at [25, 144] on span "Maintenance" at bounding box center [60, 144] width 74 height 10
click at [30, 158] on span "Requests" at bounding box center [52, 162] width 59 height 10
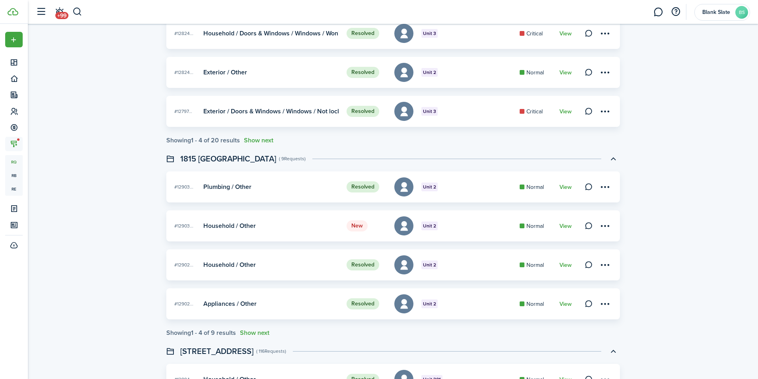
scroll to position [438, 0]
click at [591, 224] on link at bounding box center [589, 225] width 11 height 11
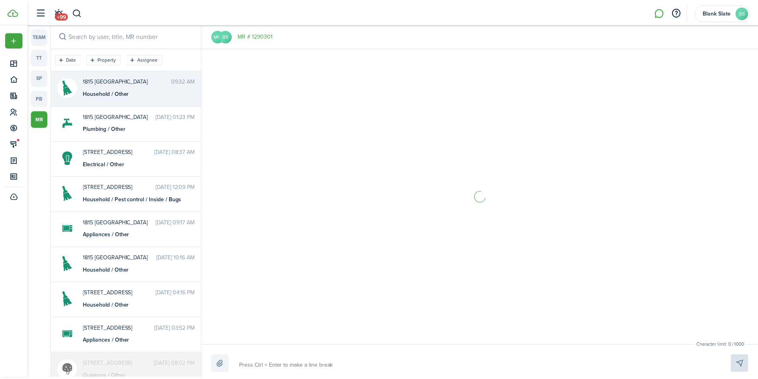
scroll to position [46, 0]
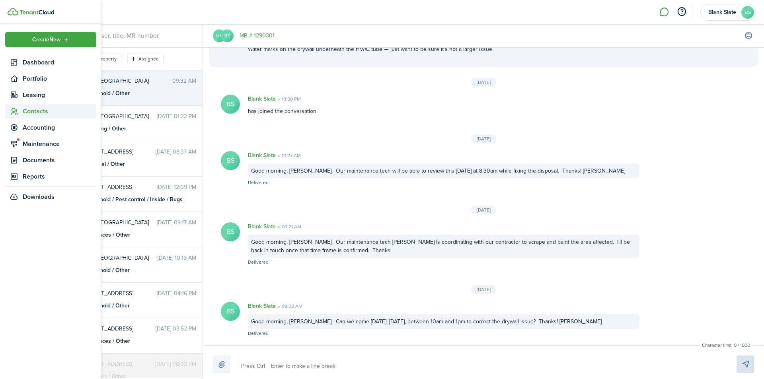
click at [34, 112] on span "Contacts" at bounding box center [60, 112] width 74 height 10
click at [31, 129] on span "Tenants" at bounding box center [60, 130] width 74 height 10
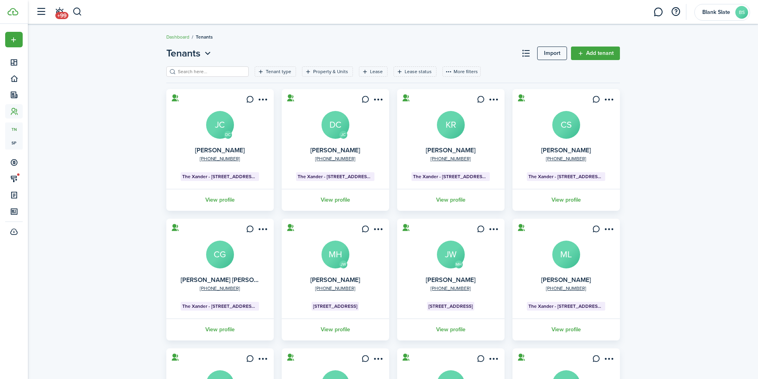
click at [227, 328] on link "View profile" at bounding box center [220, 330] width 110 height 22
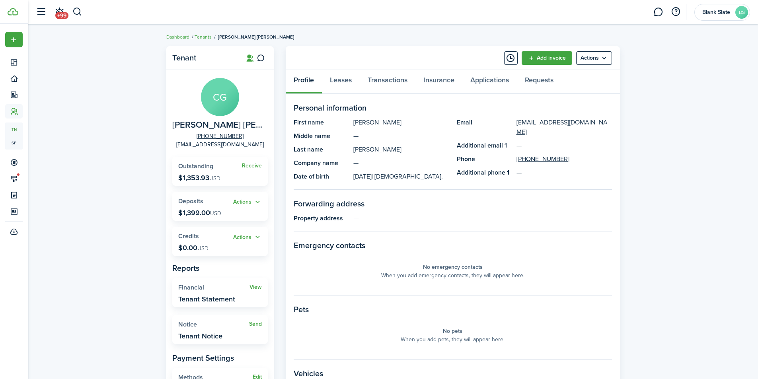
click at [245, 237] on button "Actions" at bounding box center [247, 237] width 29 height 9
click at [221, 255] on link "Add" at bounding box center [227, 253] width 70 height 14
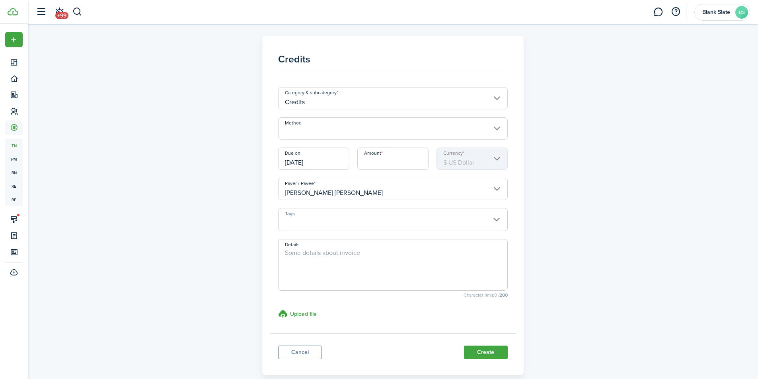
click at [333, 134] on input "Method" at bounding box center [393, 128] width 230 height 22
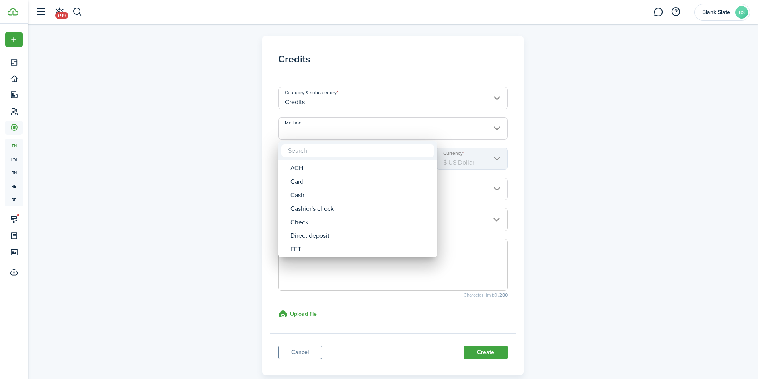
click at [333, 130] on div at bounding box center [379, 189] width 886 height 507
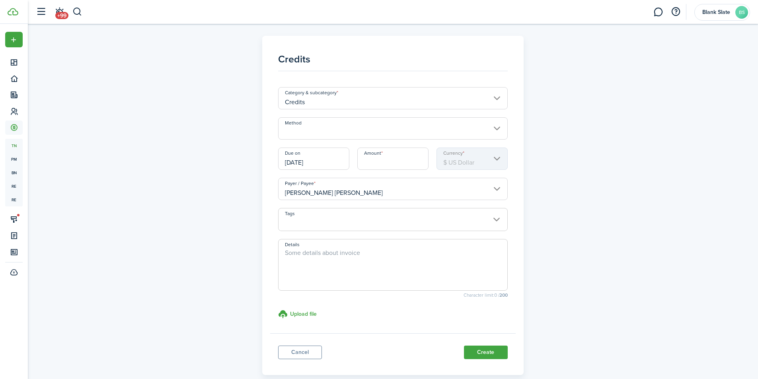
drag, startPoint x: 288, startPoint y: 353, endPoint x: 361, endPoint y: 364, distance: 73.3
click at [288, 353] on link "Cancel" at bounding box center [300, 353] width 44 height 14
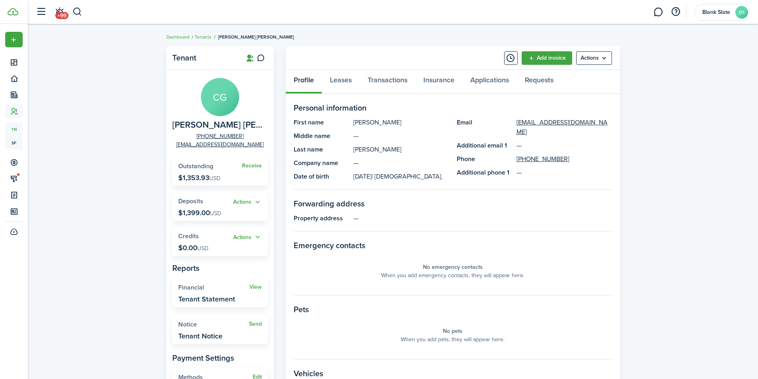
click at [239, 237] on button "Actions" at bounding box center [247, 237] width 29 height 9
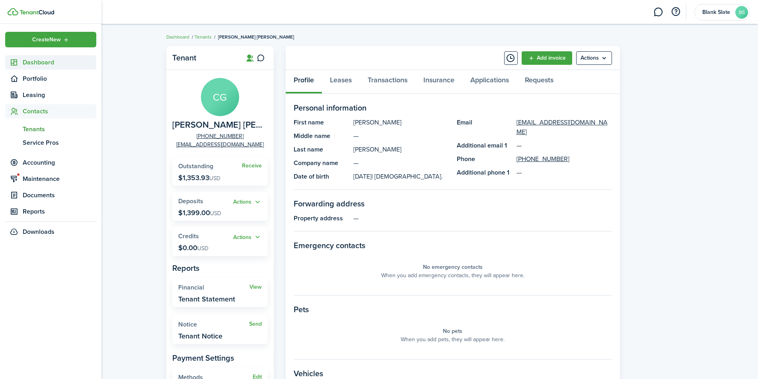
click at [35, 64] on span "Dashboard" at bounding box center [60, 63] width 74 height 10
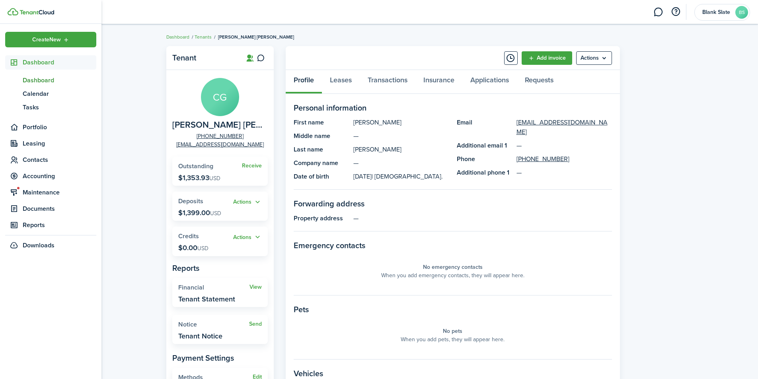
click at [38, 82] on span "Dashboard" at bounding box center [60, 81] width 74 height 10
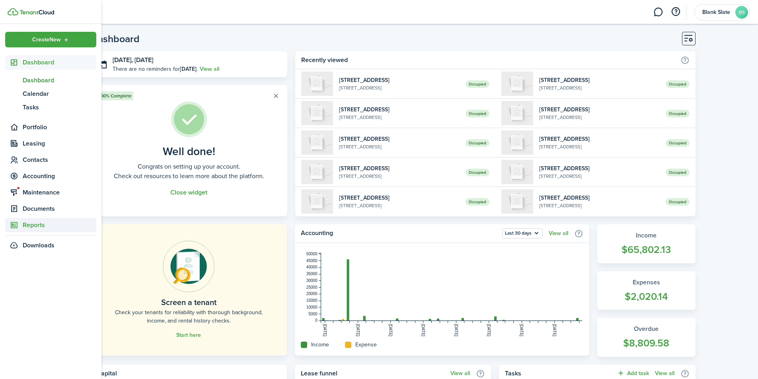
click at [37, 223] on span "Reports" at bounding box center [60, 226] width 74 height 10
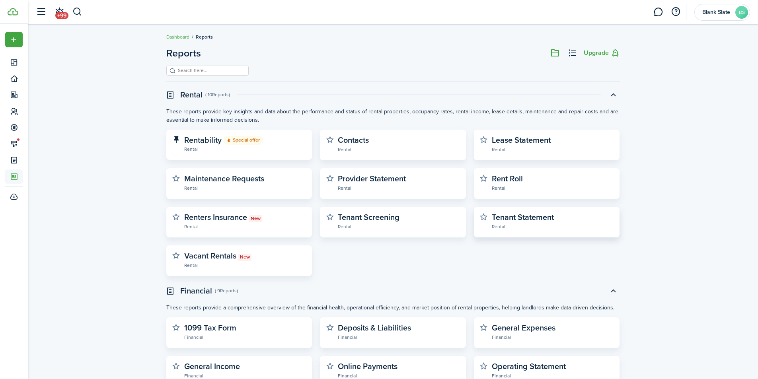
click at [517, 218] on widget-stats-description "Tenant Statement" at bounding box center [523, 217] width 62 height 12
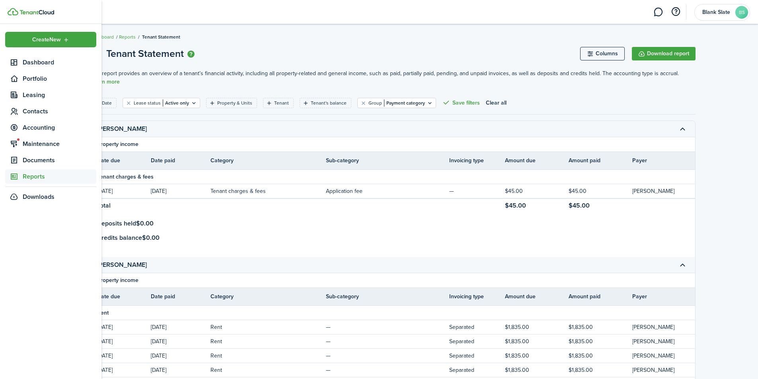
click at [32, 178] on span "Reports" at bounding box center [60, 177] width 74 height 10
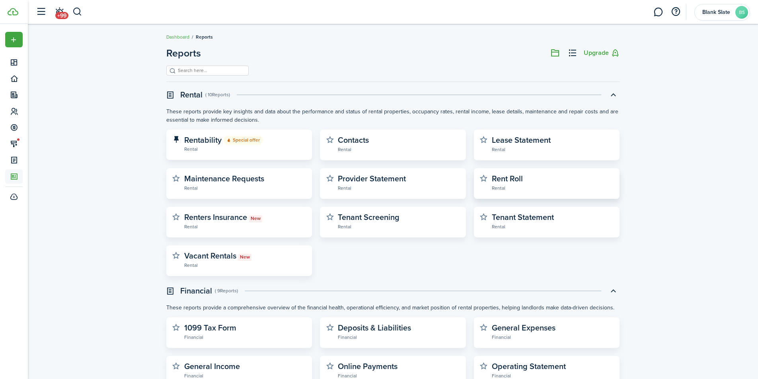
click at [503, 176] on widget-stats-description "Rent Roll" at bounding box center [507, 179] width 31 height 12
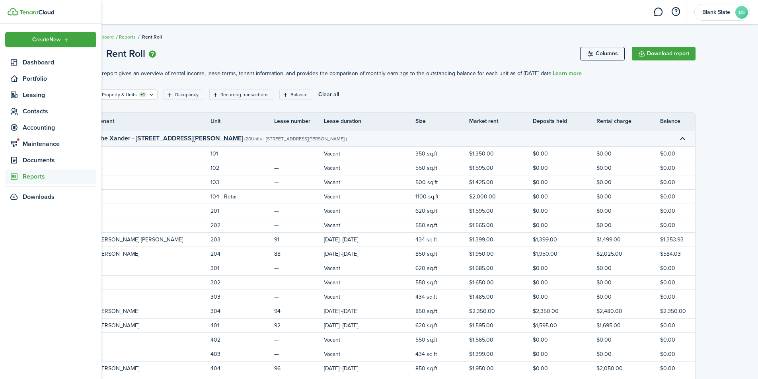
click at [35, 176] on span "Reports" at bounding box center [60, 177] width 74 height 10
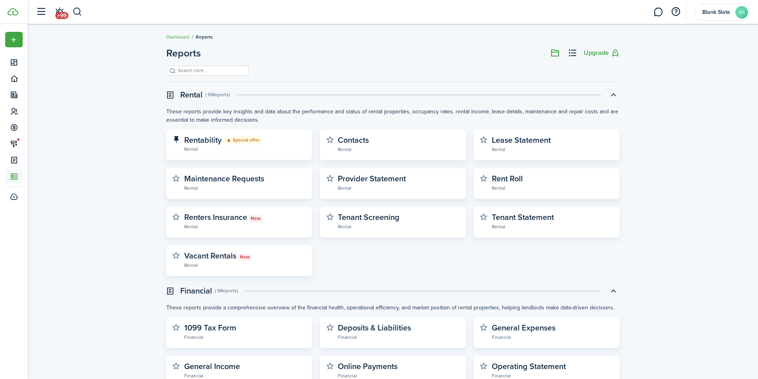
scroll to position [141, 0]
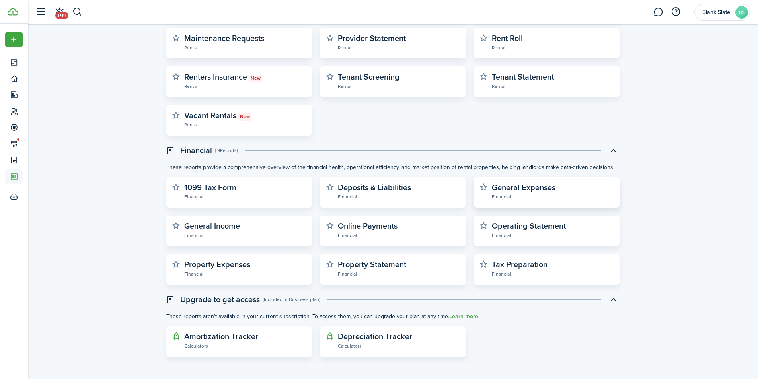
click at [525, 188] on widget-stats-description "General Expenses" at bounding box center [524, 188] width 64 height 12
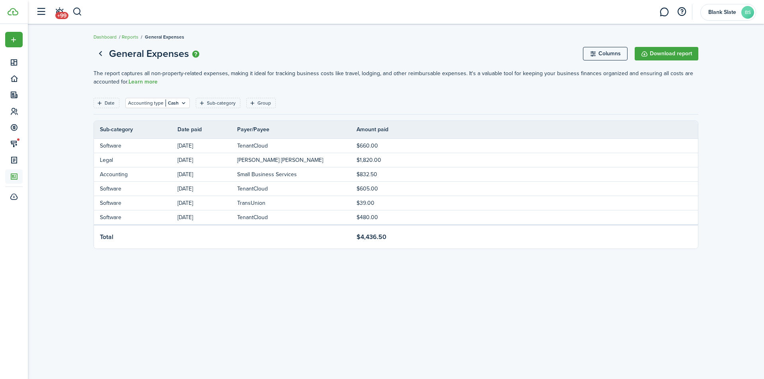
click at [102, 55] on link "Go back" at bounding box center [101, 54] width 14 height 14
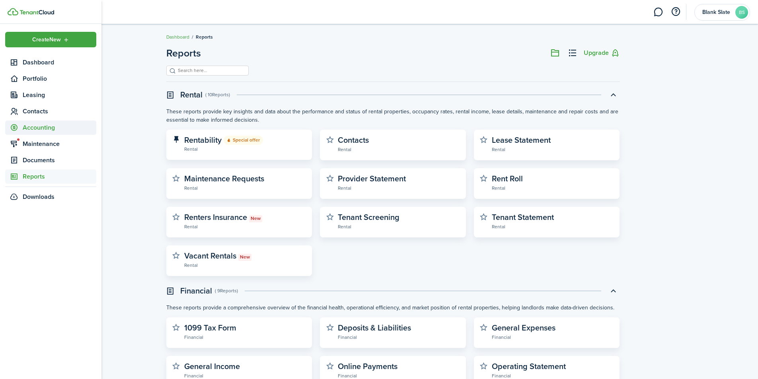
click at [33, 123] on span "Accounting" at bounding box center [50, 128] width 91 height 14
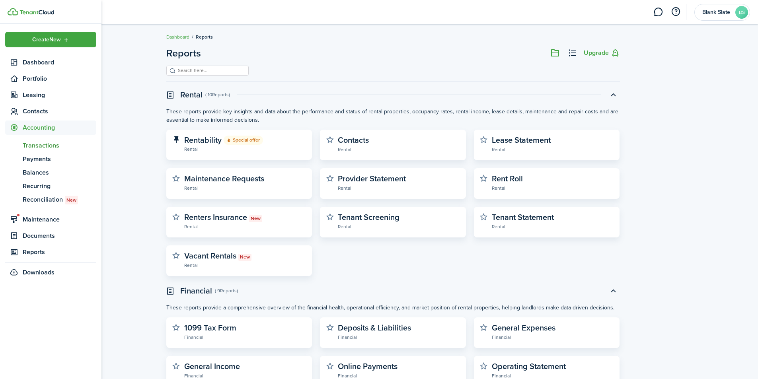
click at [36, 142] on span "Transactions" at bounding box center [60, 146] width 74 height 10
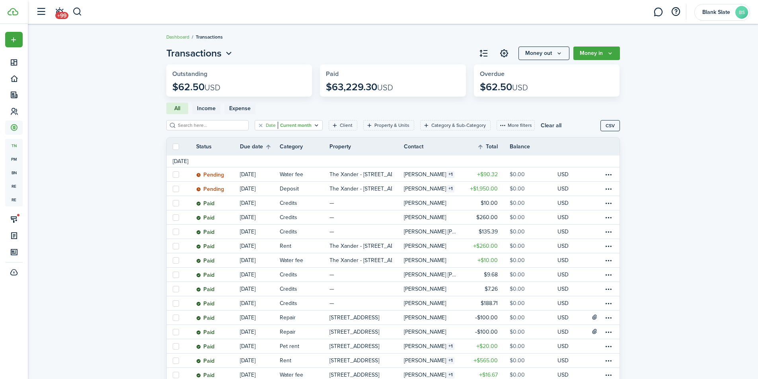
click at [303, 129] on filter-tag "Date Current month" at bounding box center [289, 125] width 68 height 10
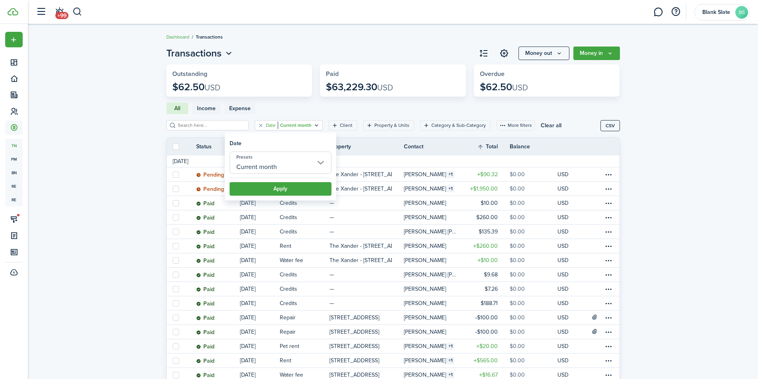
click at [285, 158] on input "Current month" at bounding box center [281, 163] width 102 height 22
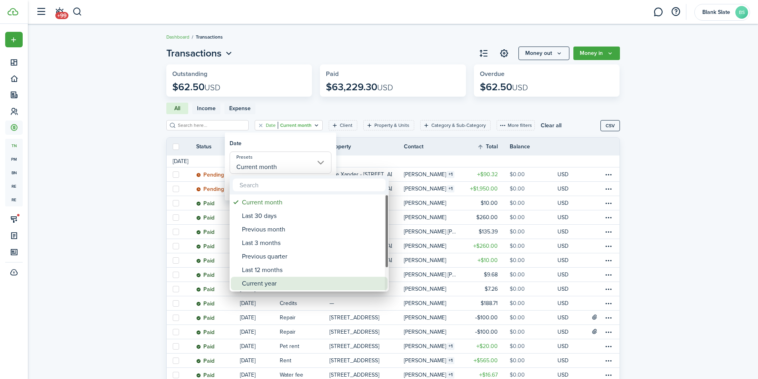
click at [275, 281] on div "Current year" at bounding box center [312, 284] width 141 height 14
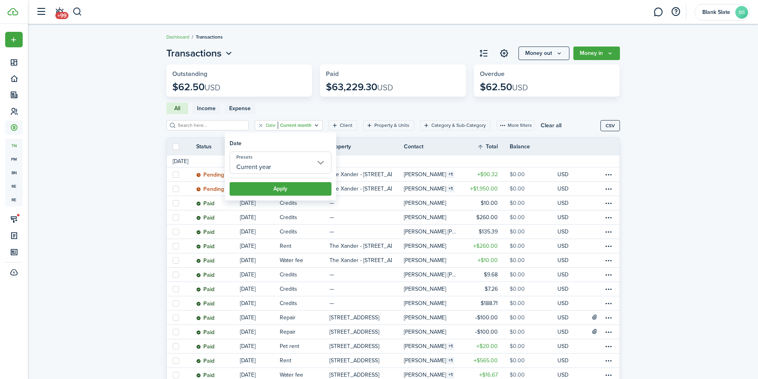
click at [307, 168] on input "Current year" at bounding box center [281, 163] width 102 height 22
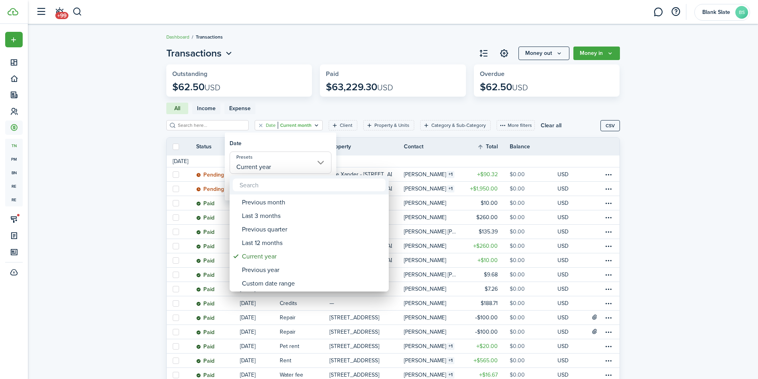
click at [116, 188] on div at bounding box center [379, 189] width 886 height 507
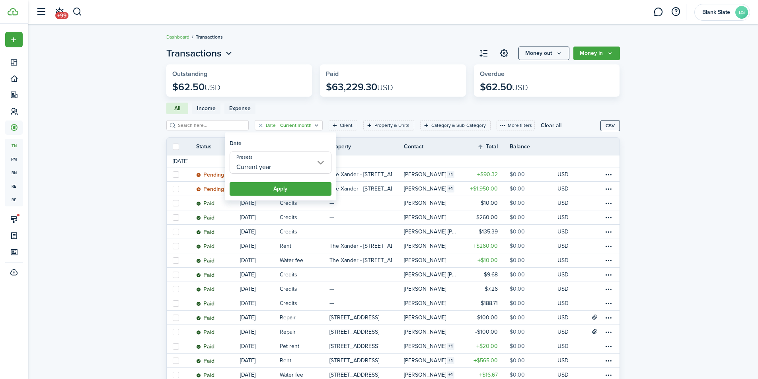
click at [357, 141] on thead "Status Due date Category Property Contact Total Balance Actions" at bounding box center [393, 147] width 453 height 18
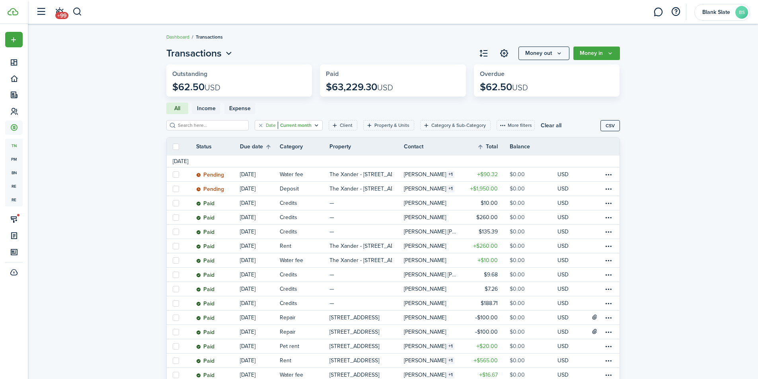
type input "Current month"
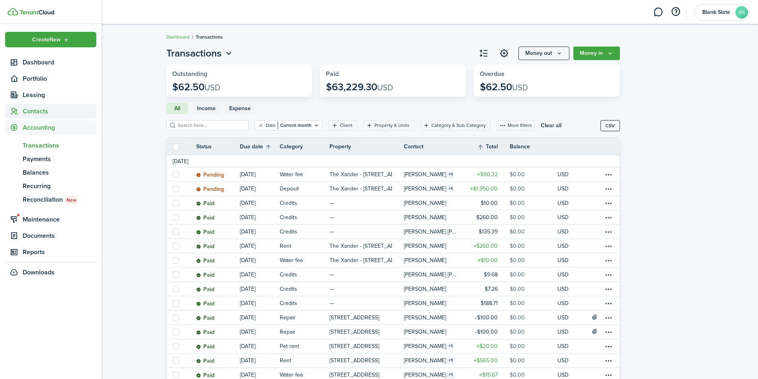
click at [40, 111] on span "Contacts" at bounding box center [60, 112] width 74 height 10
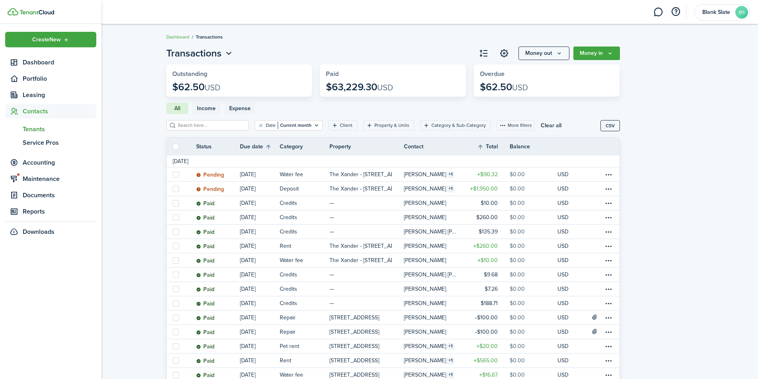
click at [44, 131] on span "Tenants" at bounding box center [60, 130] width 74 height 10
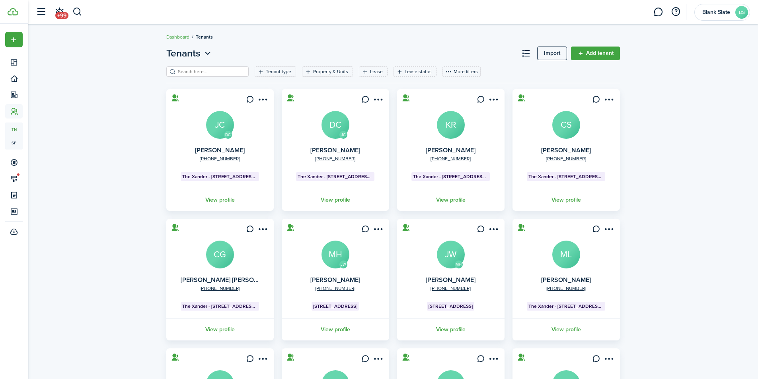
click at [182, 73] on input "search" at bounding box center [211, 72] width 70 height 8
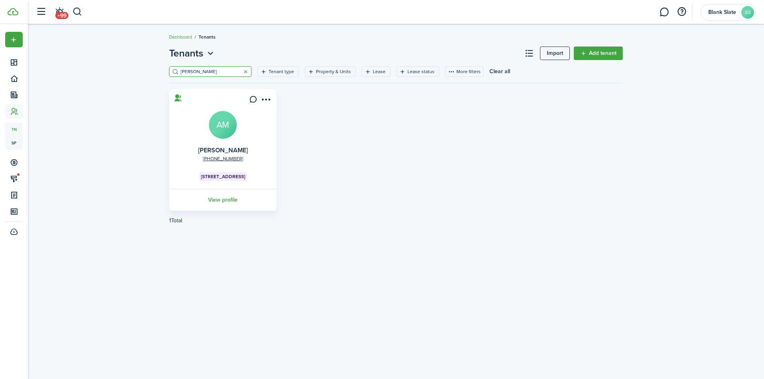
type input "[PERSON_NAME]"
click at [220, 197] on link "View profile" at bounding box center [223, 200] width 110 height 22
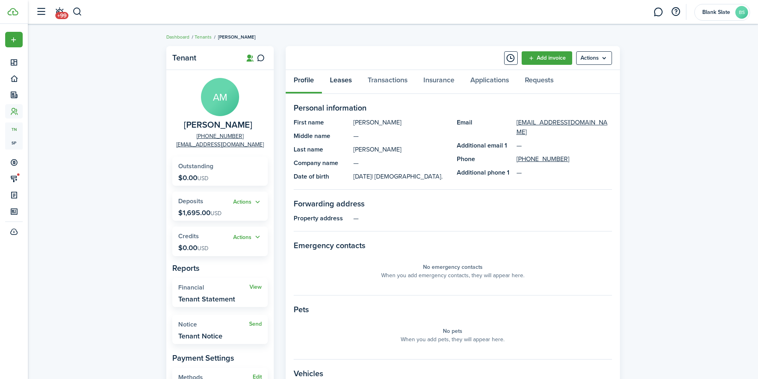
click at [340, 83] on link "Leases" at bounding box center [341, 82] width 38 height 24
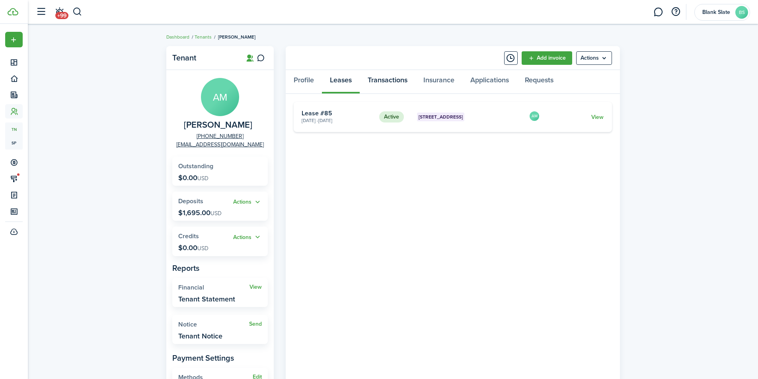
click at [384, 79] on link "Transactions" at bounding box center [388, 82] width 56 height 24
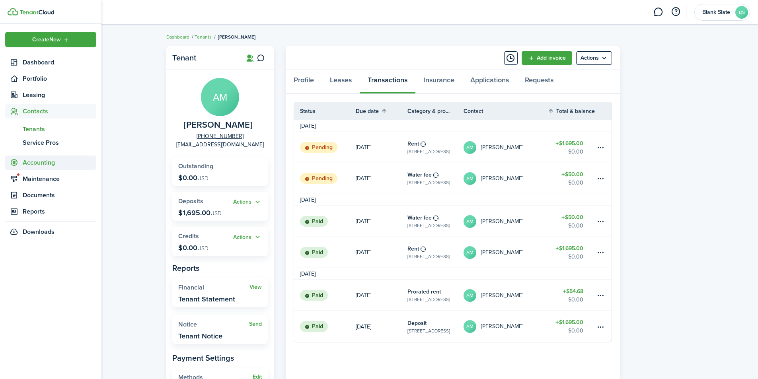
click at [30, 161] on span "Accounting" at bounding box center [60, 163] width 74 height 10
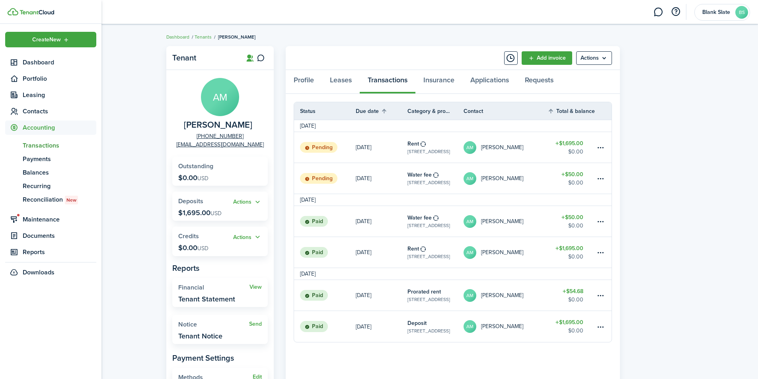
click at [39, 146] on span "Transactions" at bounding box center [60, 146] width 74 height 10
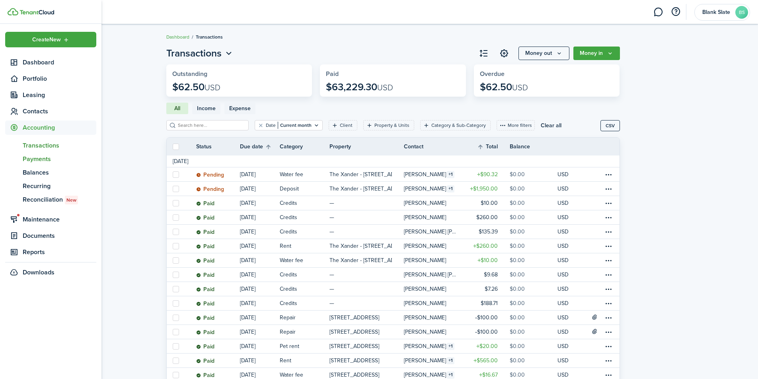
click at [27, 163] on span "Payments" at bounding box center [60, 159] width 74 height 10
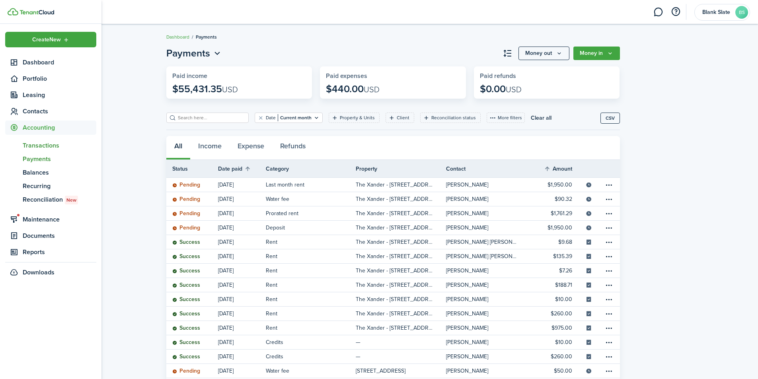
click at [37, 146] on span "Transactions" at bounding box center [60, 146] width 74 height 10
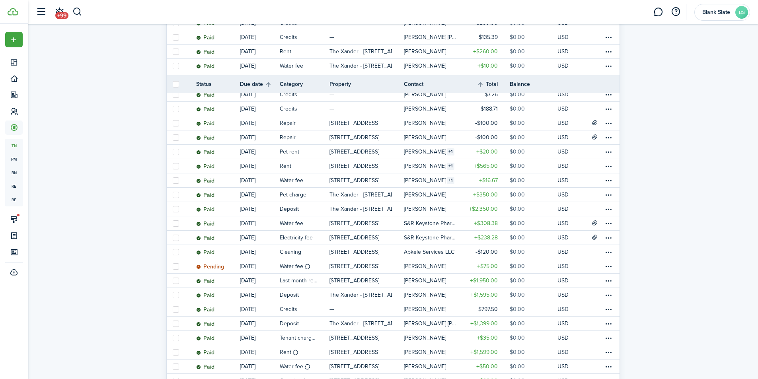
scroll to position [279, 0]
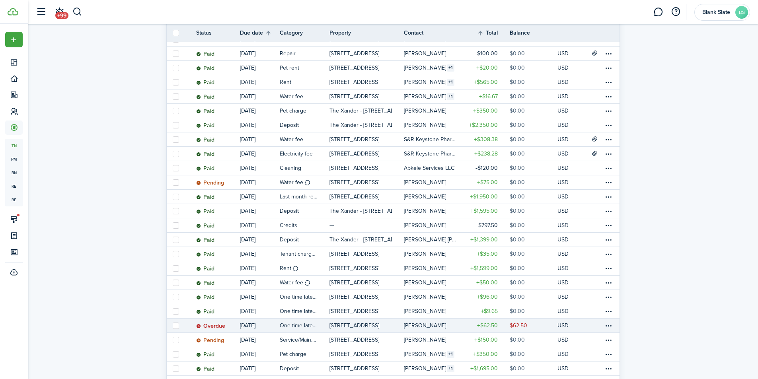
click at [274, 329] on link "[DATE]" at bounding box center [260, 326] width 40 height 14
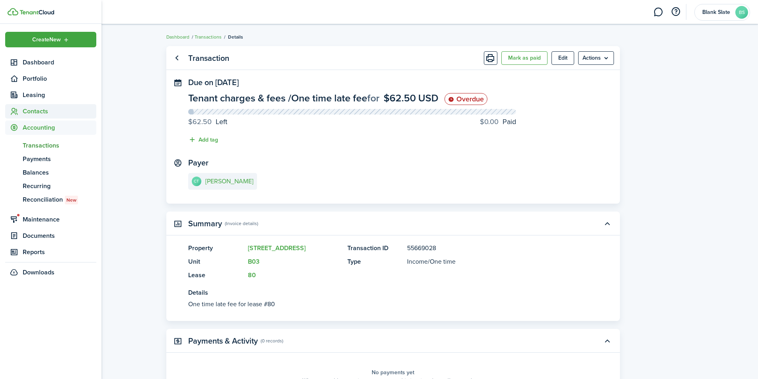
click at [33, 108] on span "Contacts" at bounding box center [60, 112] width 74 height 10
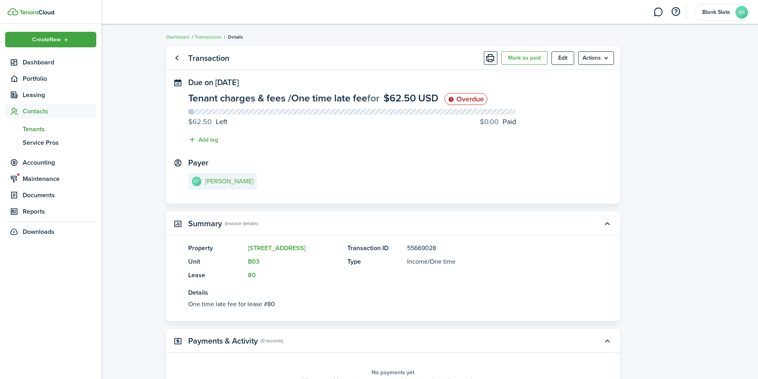
click at [37, 130] on span "Tenants" at bounding box center [60, 130] width 74 height 10
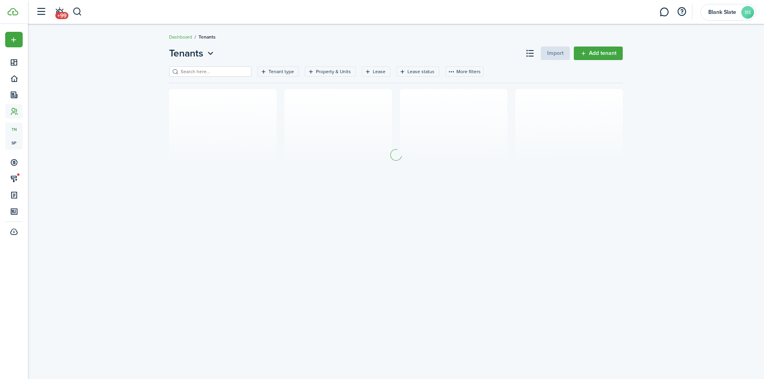
click at [207, 71] on input "search" at bounding box center [214, 72] width 70 height 8
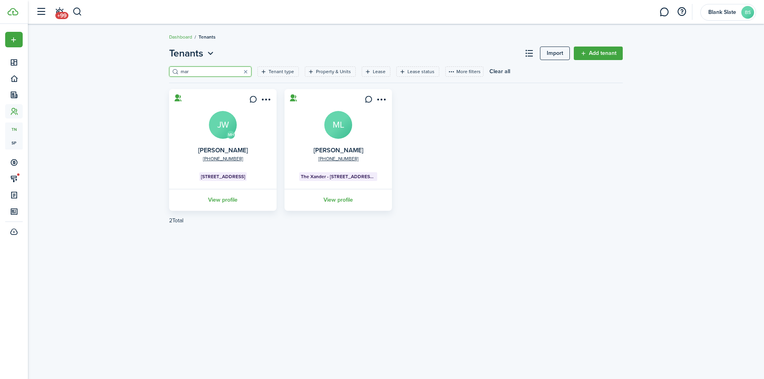
type input "mar"
click at [341, 199] on link "View profile" at bounding box center [338, 200] width 110 height 22
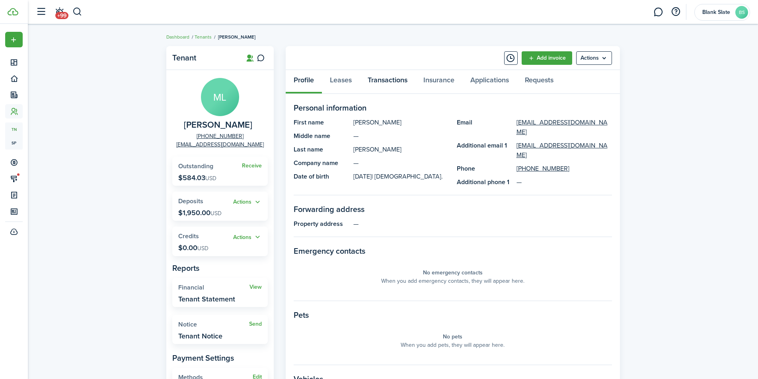
click at [385, 82] on link "Transactions" at bounding box center [388, 82] width 56 height 24
